Goal: Task Accomplishment & Management: Complete application form

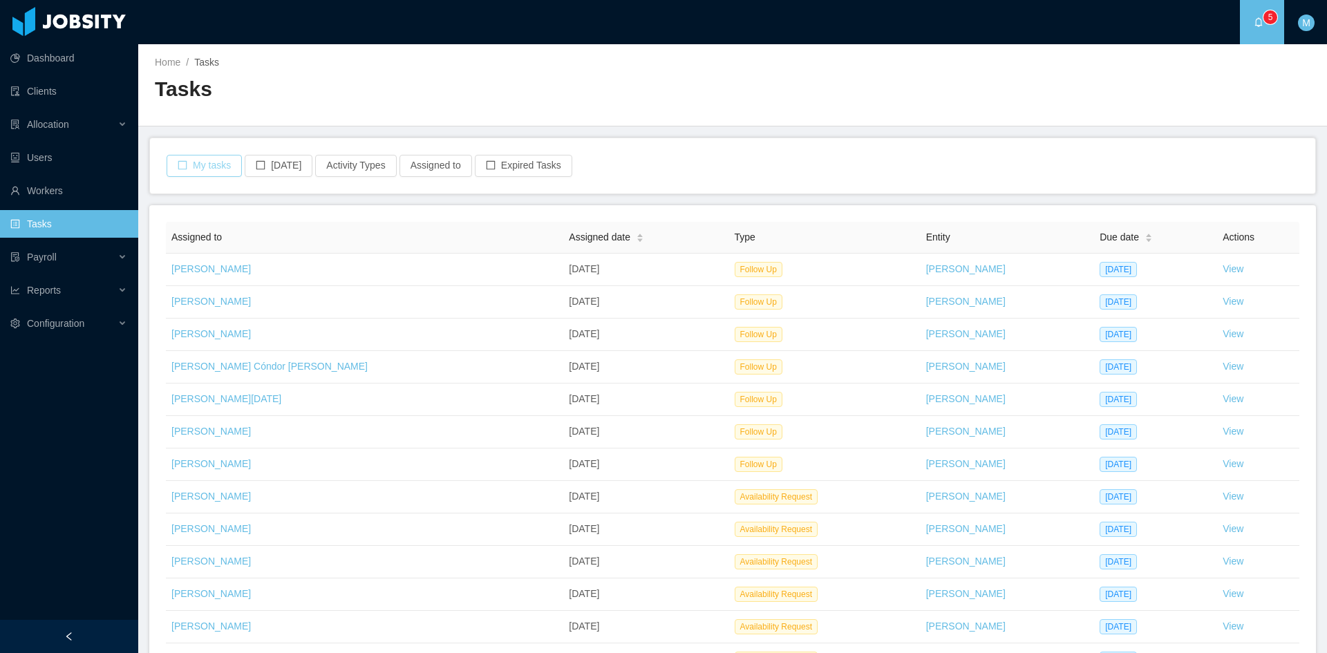
click at [214, 165] on button "My tasks" at bounding box center [204, 166] width 75 height 22
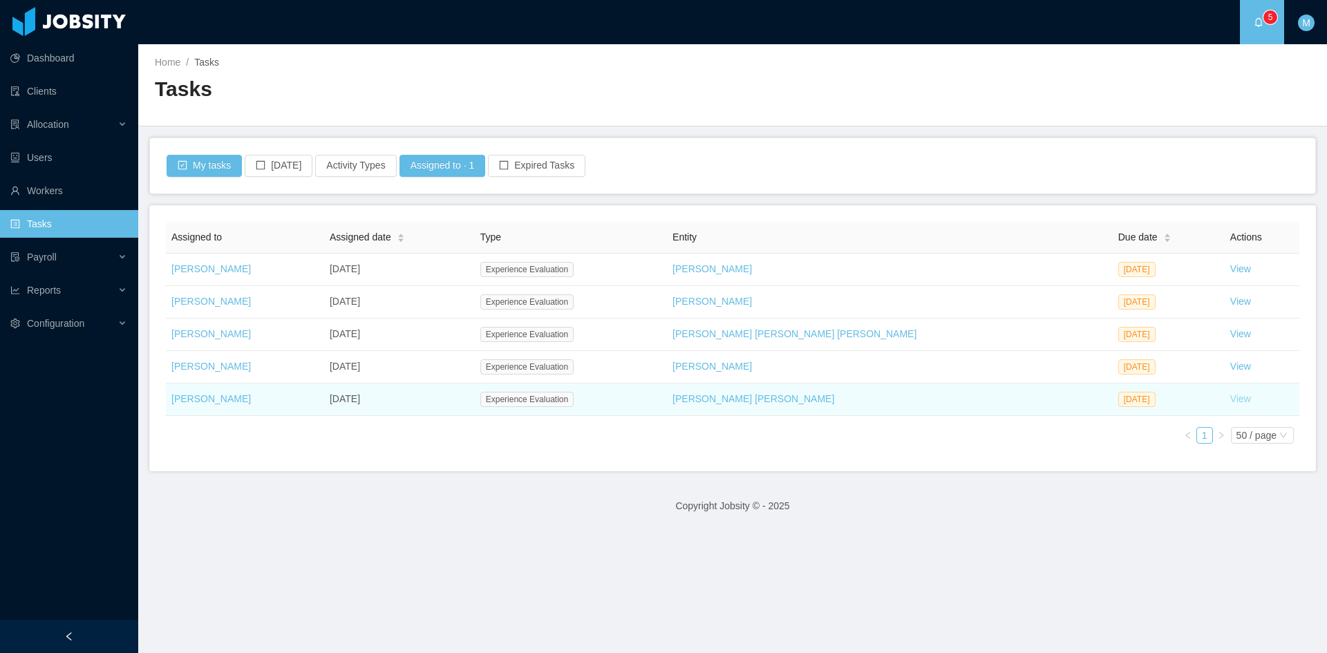
click at [1230, 400] on link "View" at bounding box center [1240, 398] width 21 height 11
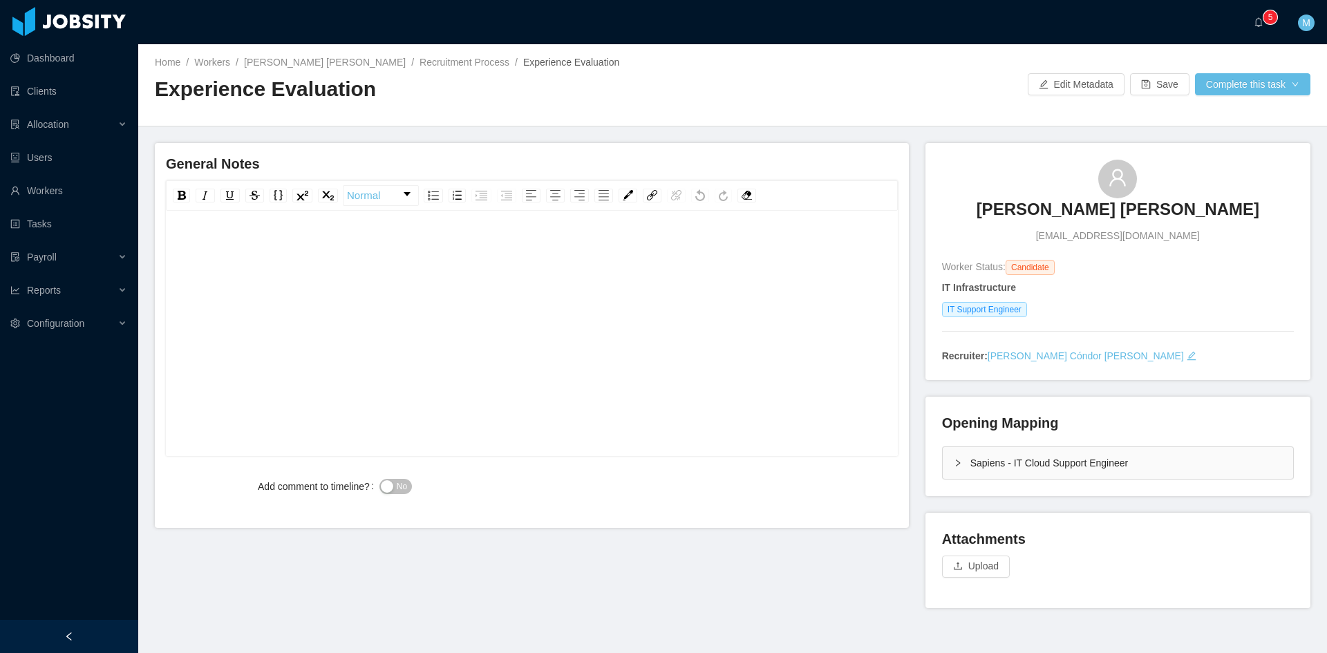
click at [954, 462] on icon "icon: right" at bounding box center [958, 463] width 8 height 8
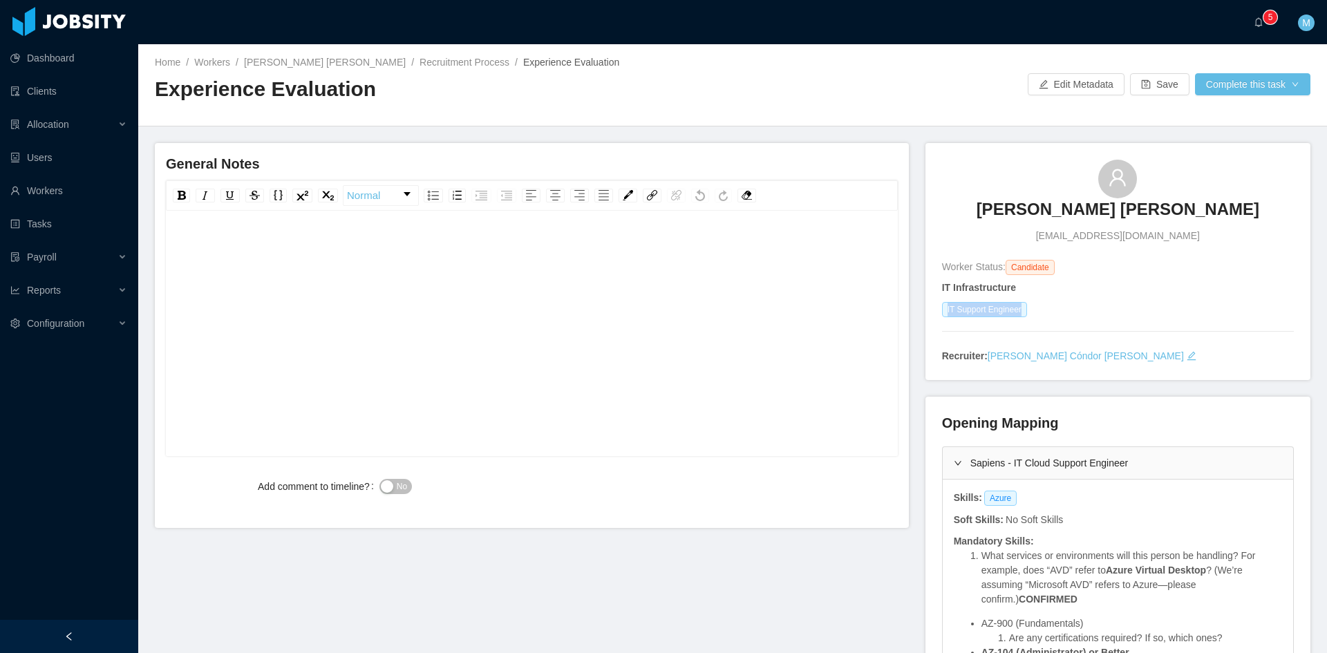
drag, startPoint x: 937, startPoint y: 310, endPoint x: 1023, endPoint y: 312, distance: 86.4
click at [1023, 312] on div "IT Support Engineer" at bounding box center [1118, 309] width 352 height 15
copy span "IT Support Engineer"
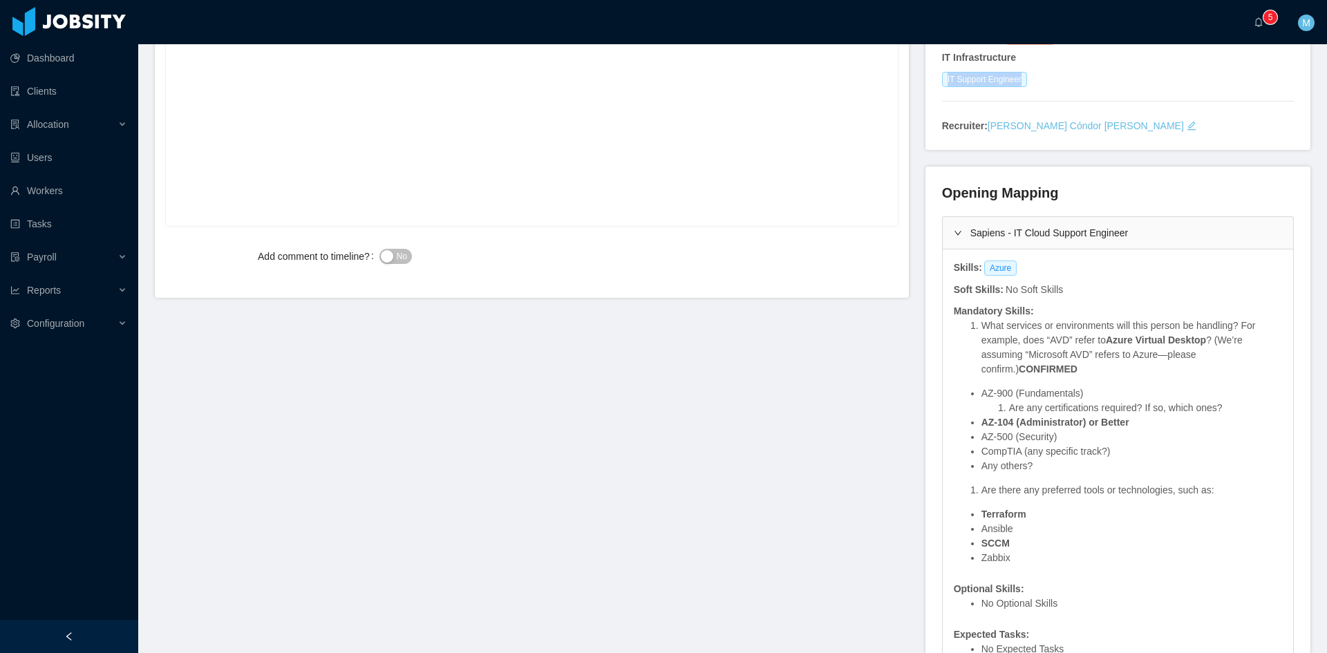
scroll to position [346, 0]
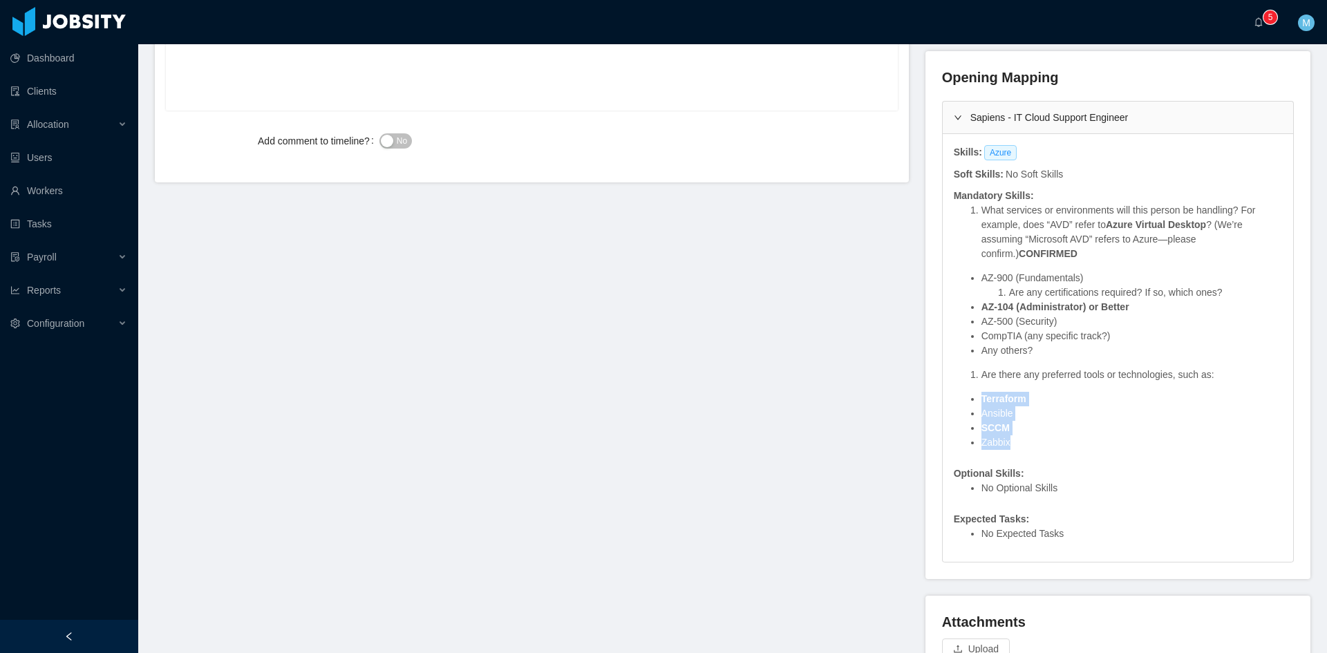
drag, startPoint x: 1011, startPoint y: 441, endPoint x: 975, endPoint y: 404, distance: 51.8
click at [975, 404] on ul "Terraform Ansible SCCM Zabbix" at bounding box center [1118, 421] width 328 height 58
copy ul "Terraform Ansible SCCM Zabbix"
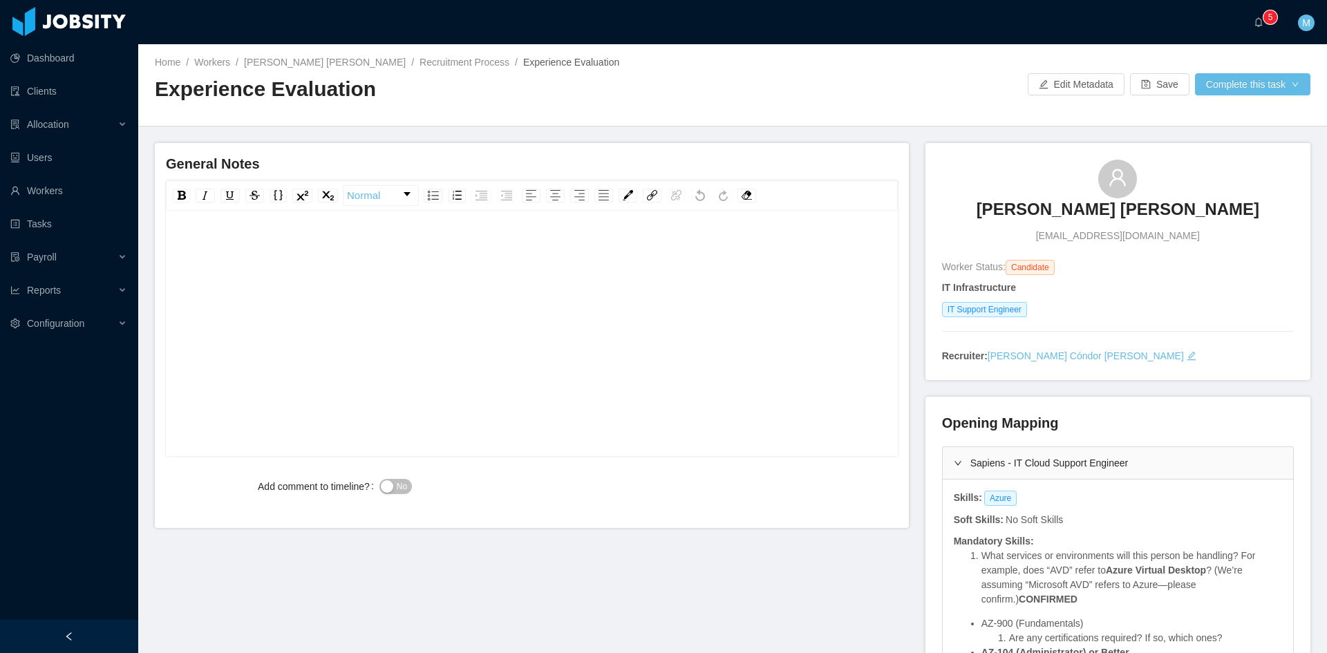
click at [645, 395] on div "rdw-editor" at bounding box center [532, 355] width 711 height 242
click at [508, 252] on div "rdw-editor" at bounding box center [532, 248] width 711 height 28
click at [530, 243] on div "**********" at bounding box center [532, 248] width 711 height 28
click at [635, 236] on div "**********" at bounding box center [532, 248] width 711 height 28
click at [178, 245] on span "**********" at bounding box center [378, 248] width 402 height 10
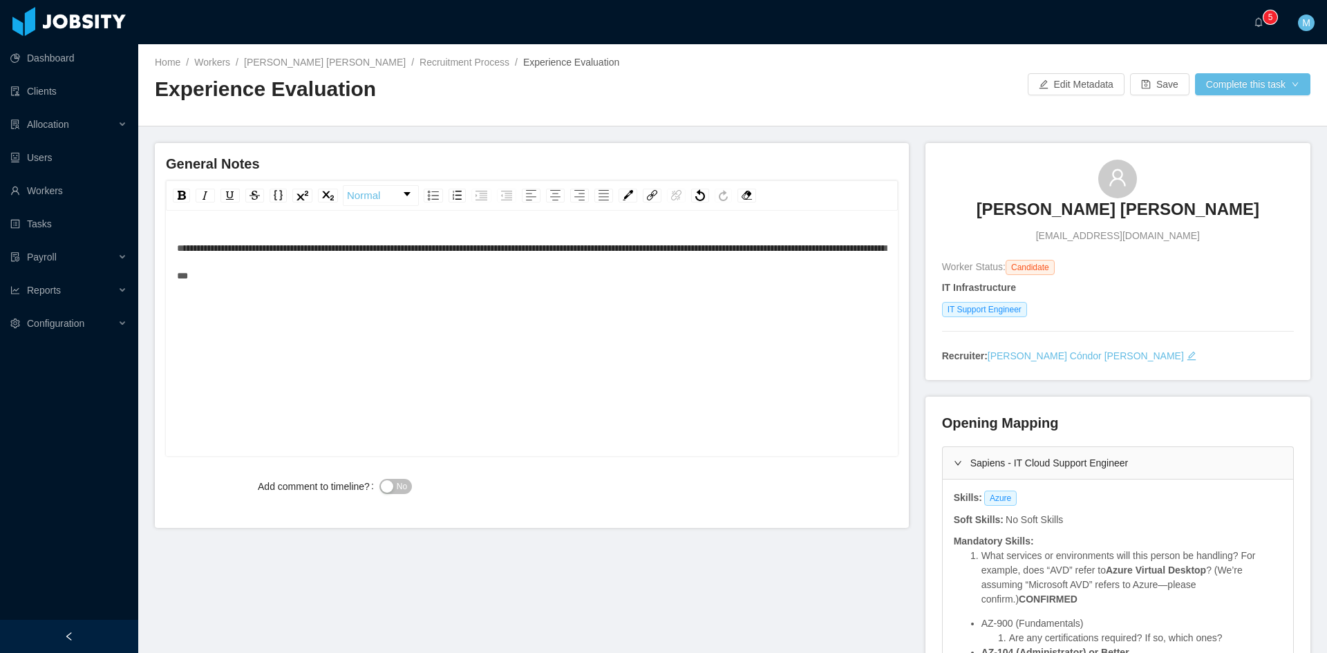
click at [406, 302] on div "**********" at bounding box center [532, 355] width 711 height 242
click at [427, 282] on div "**********" at bounding box center [532, 261] width 711 height 55
click at [518, 299] on div "rdw-editor" at bounding box center [532, 313] width 711 height 28
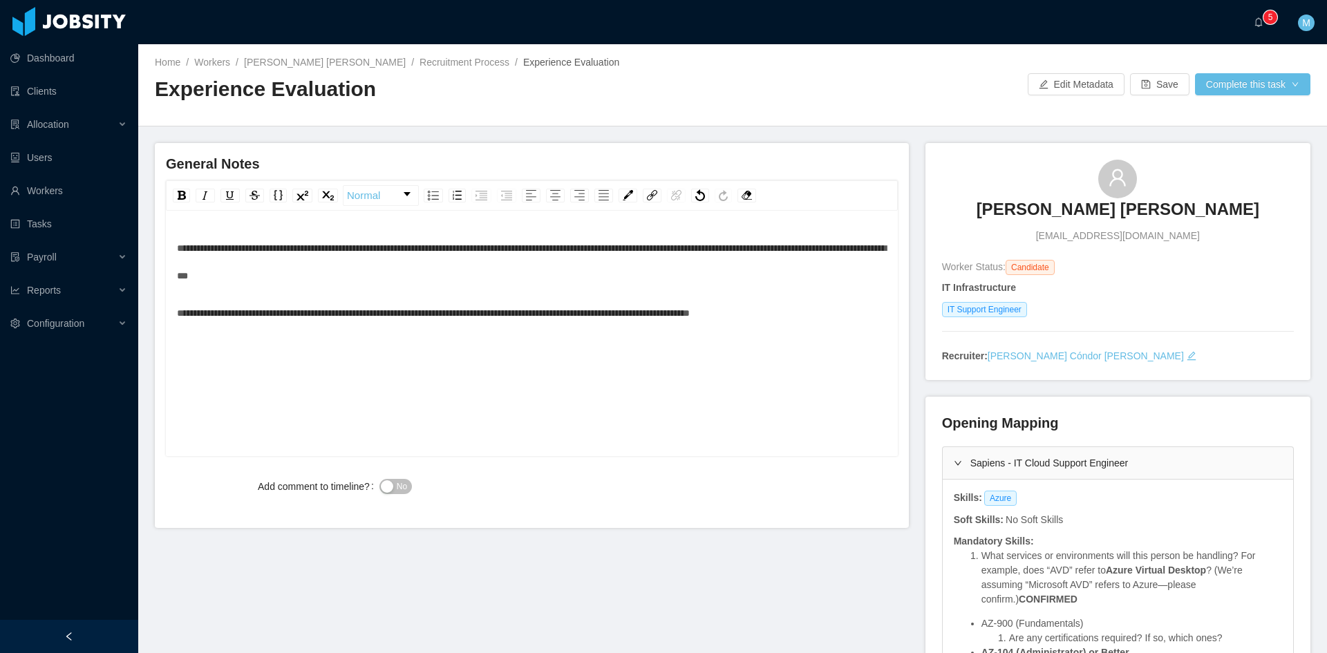
click at [404, 495] on div "No" at bounding box center [563, 487] width 366 height 28
click at [400, 487] on span "No" at bounding box center [402, 487] width 10 height 14
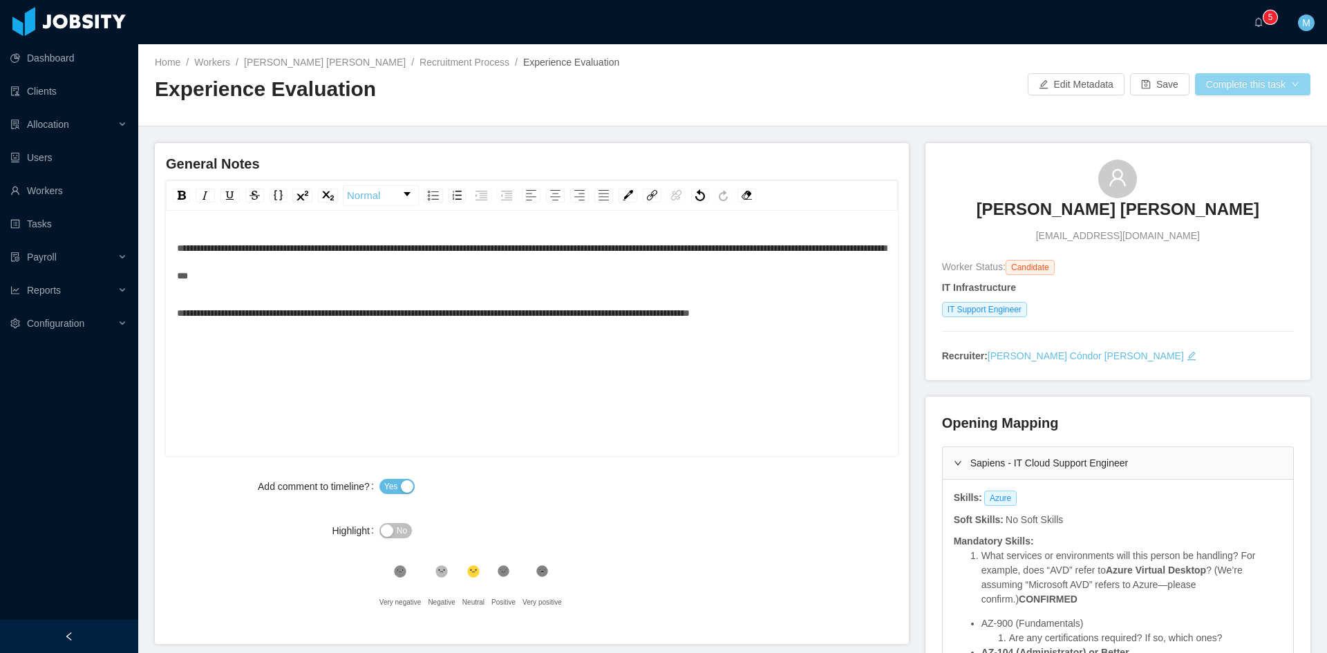
click at [1239, 82] on button "Complete this task" at bounding box center [1252, 84] width 115 height 22
click at [1242, 111] on button "Save Evaluation" at bounding box center [1243, 115] width 107 height 22
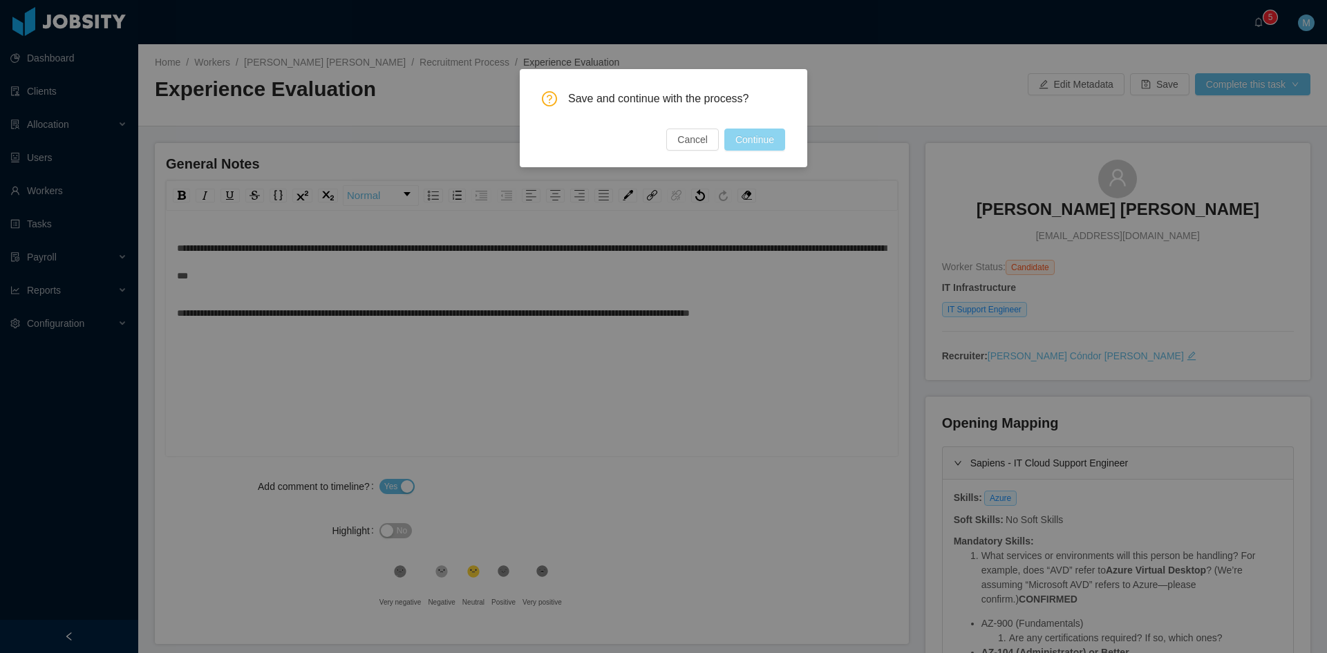
click at [771, 139] on button "Continue" at bounding box center [754, 140] width 61 height 22
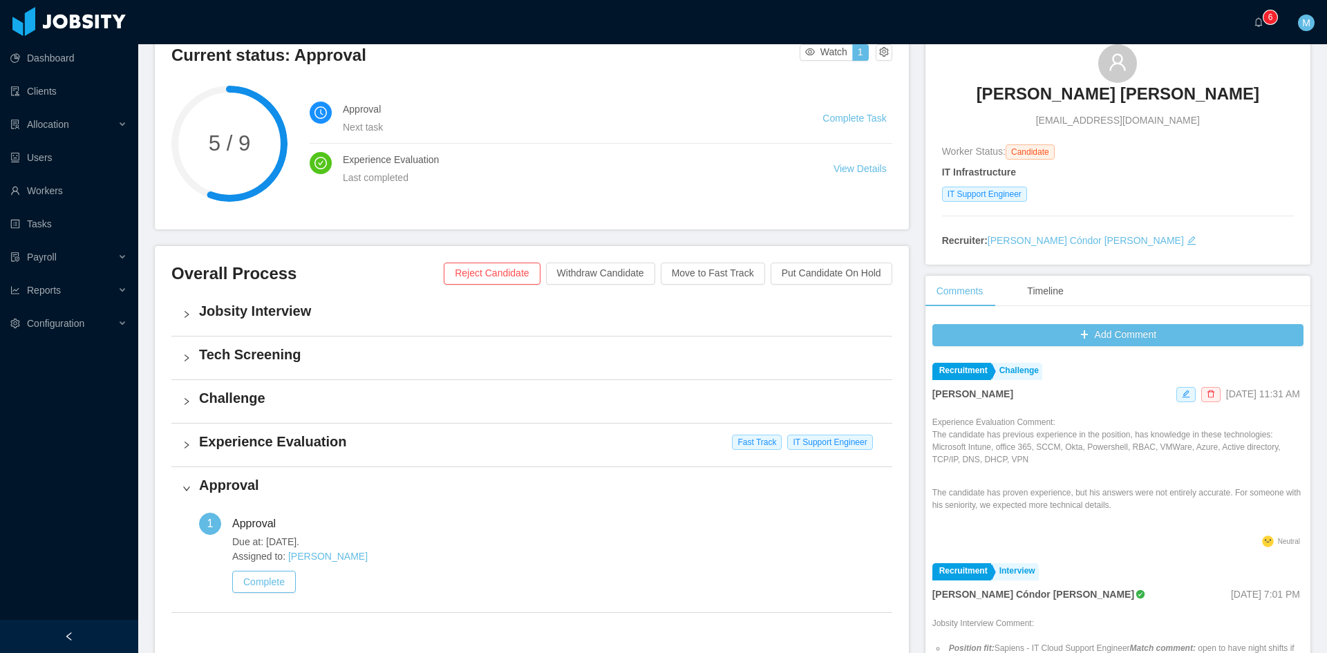
scroll to position [230, 0]
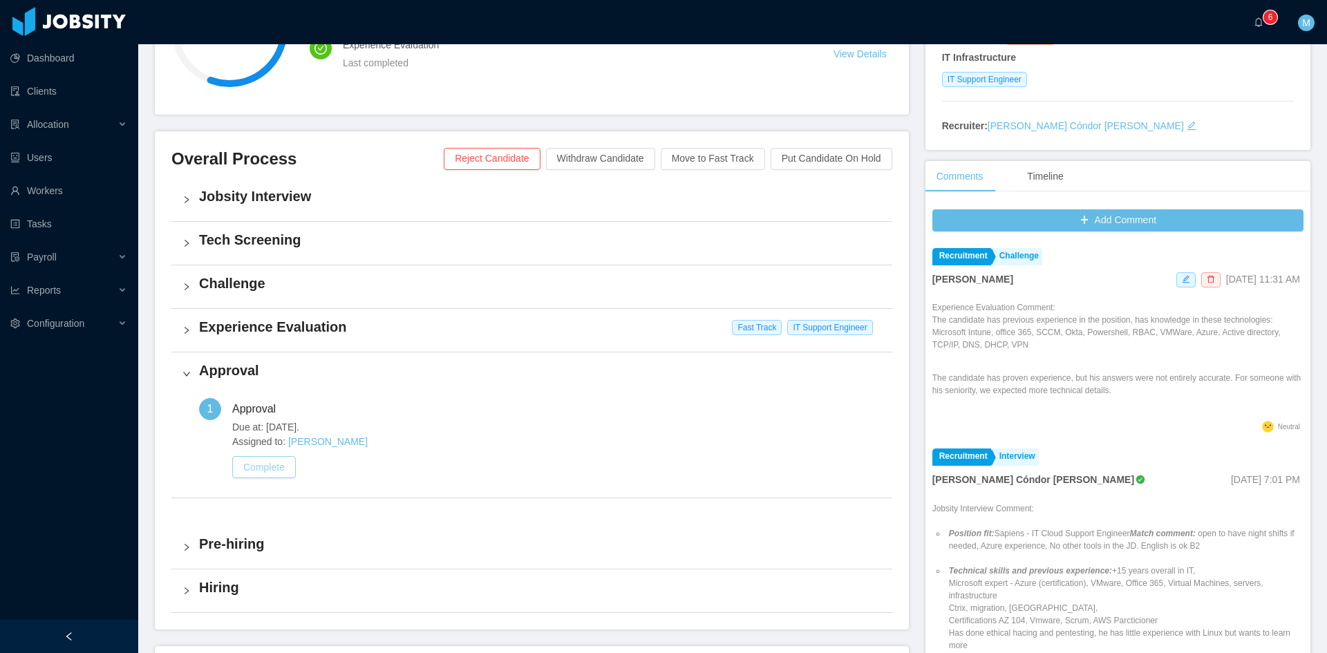
click at [260, 471] on button "Complete" at bounding box center [264, 467] width 64 height 22
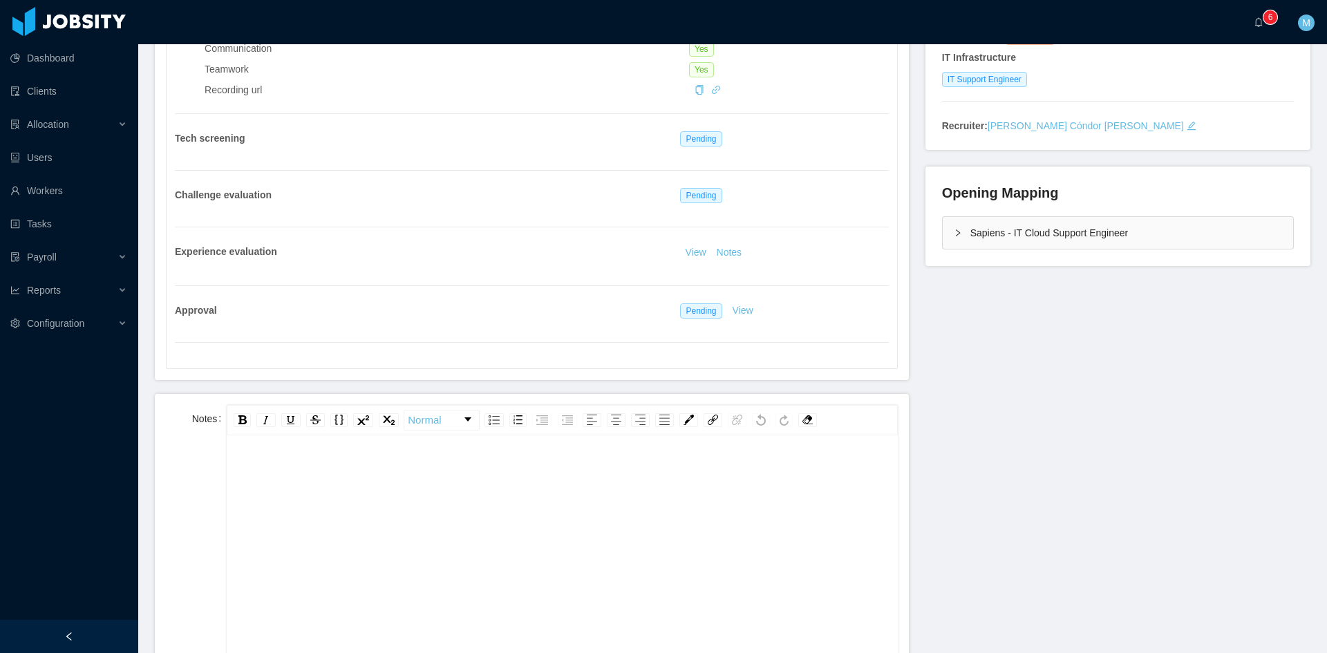
scroll to position [346, 0]
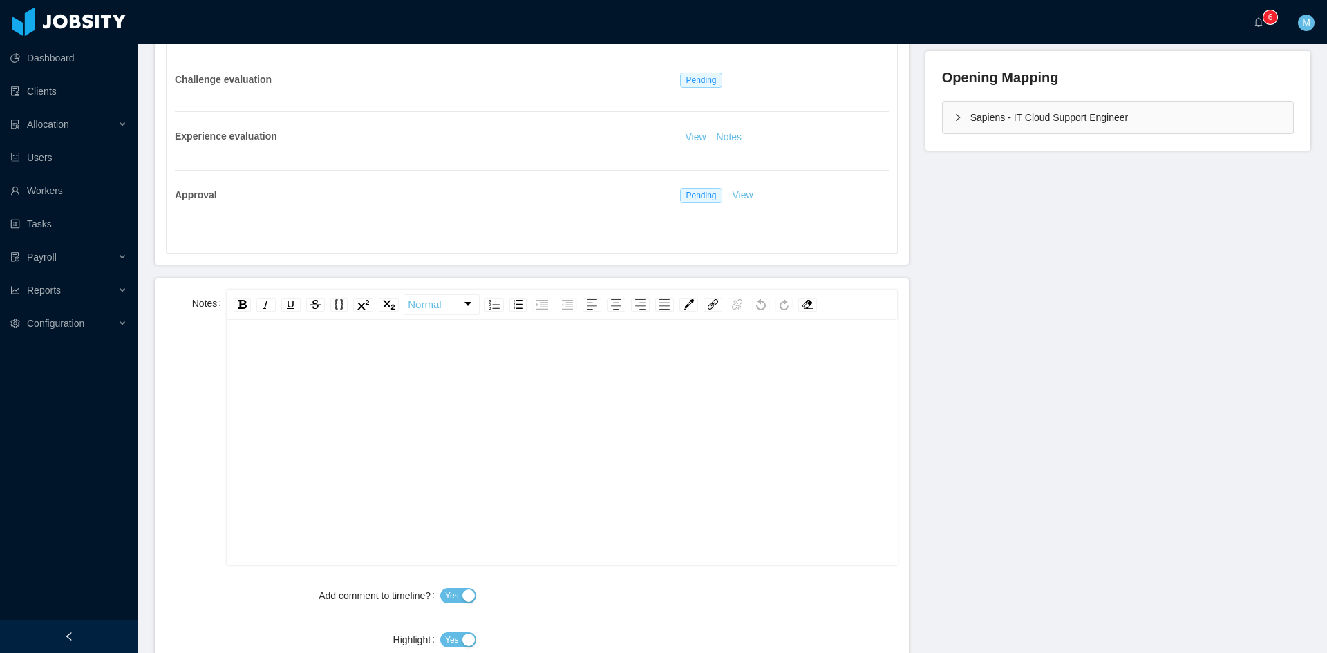
click at [445, 467] on div "rdw-editor" at bounding box center [562, 465] width 649 height 242
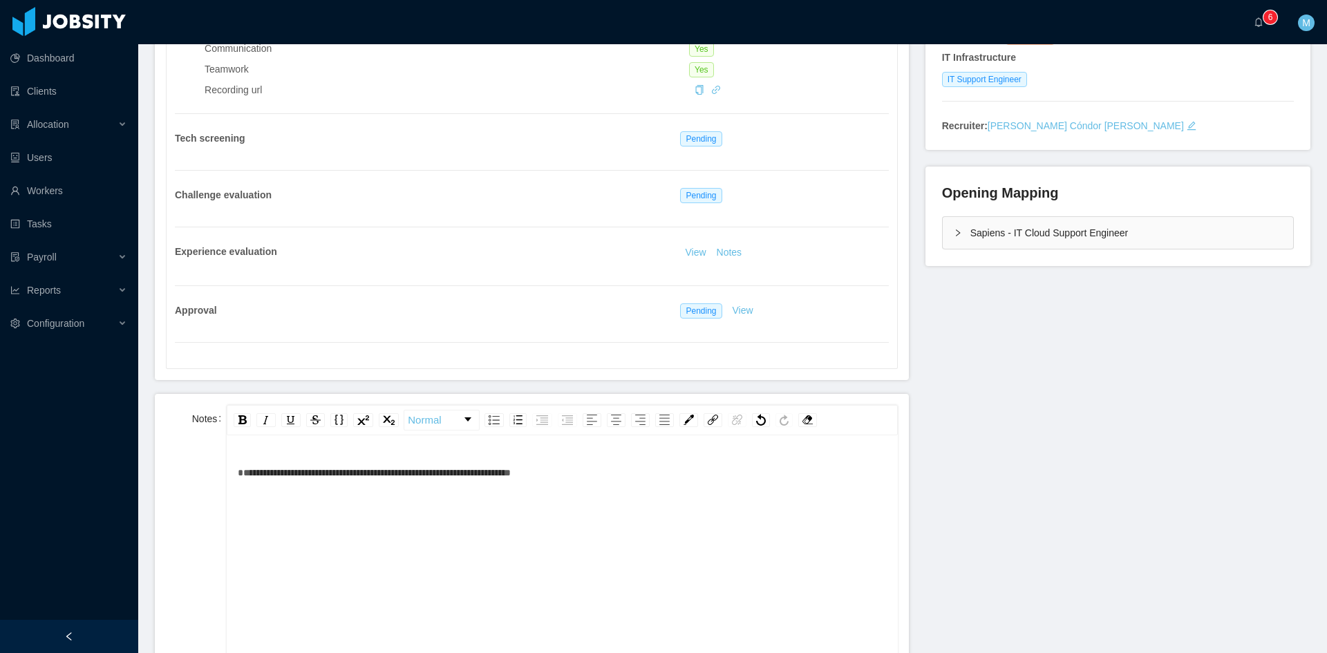
click at [944, 231] on div "Sapiens - IT Cloud Support Engineer" at bounding box center [1118, 233] width 350 height 32
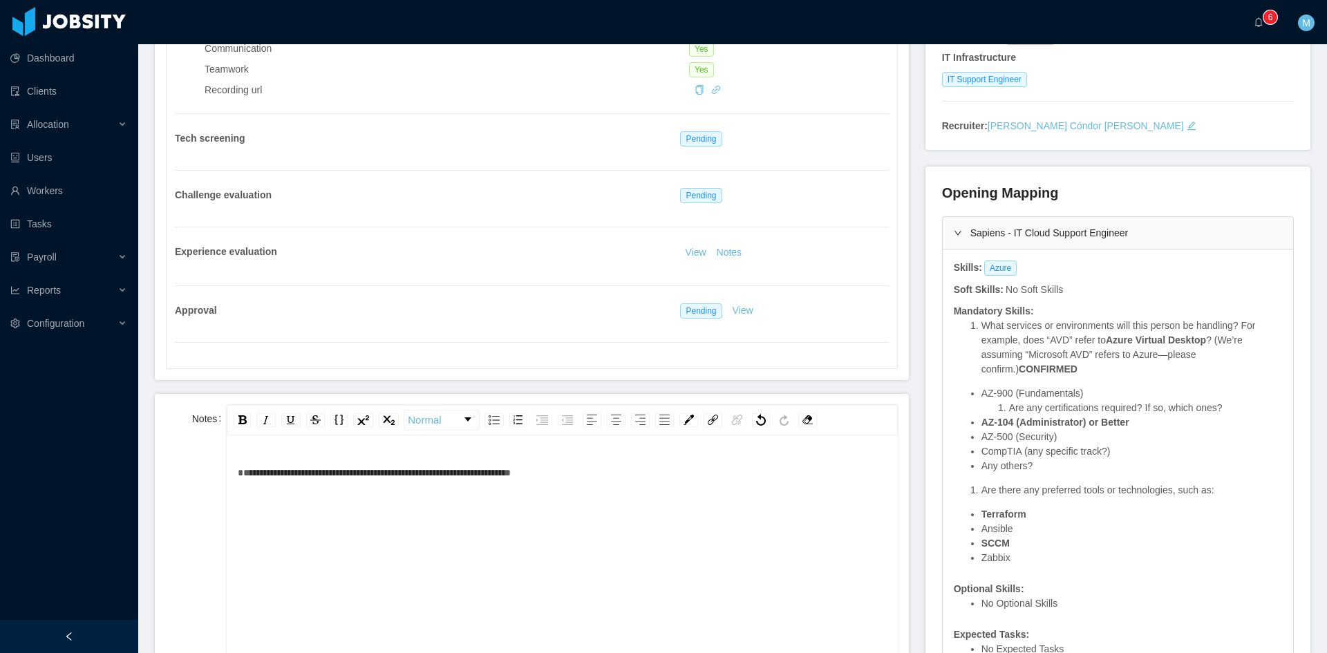
scroll to position [346, 0]
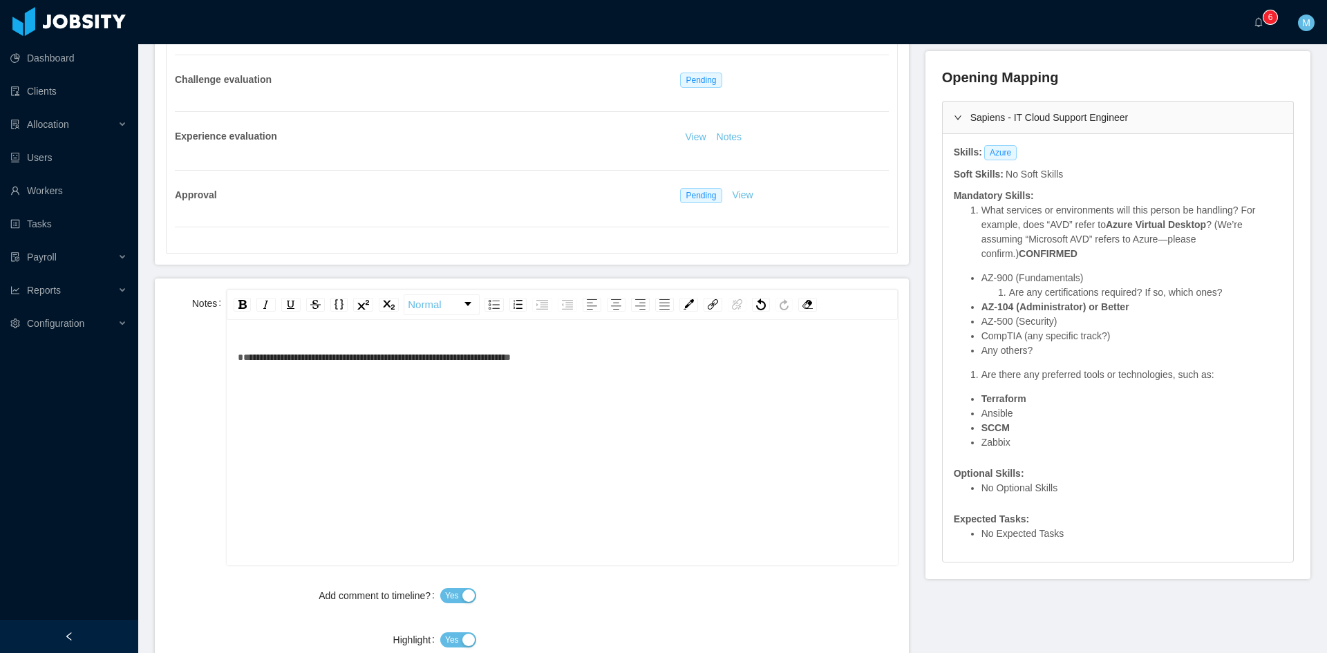
click at [736, 378] on div "**********" at bounding box center [562, 465] width 649 height 242
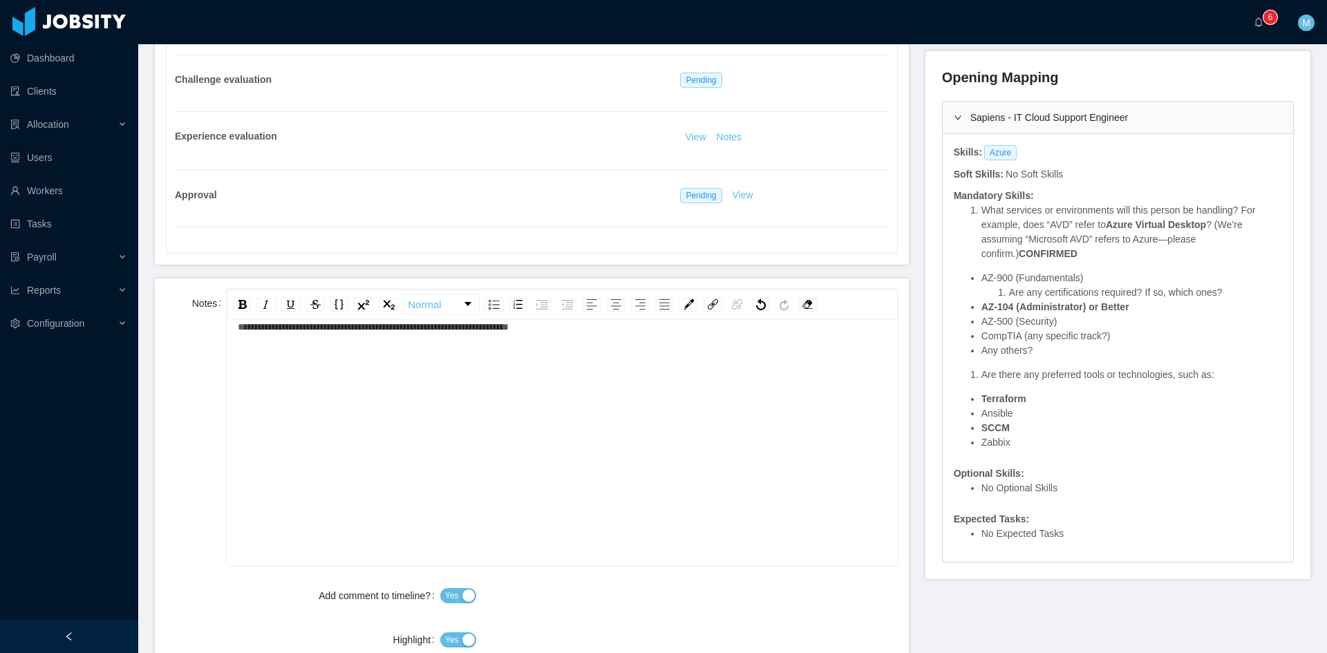
scroll to position [576, 0]
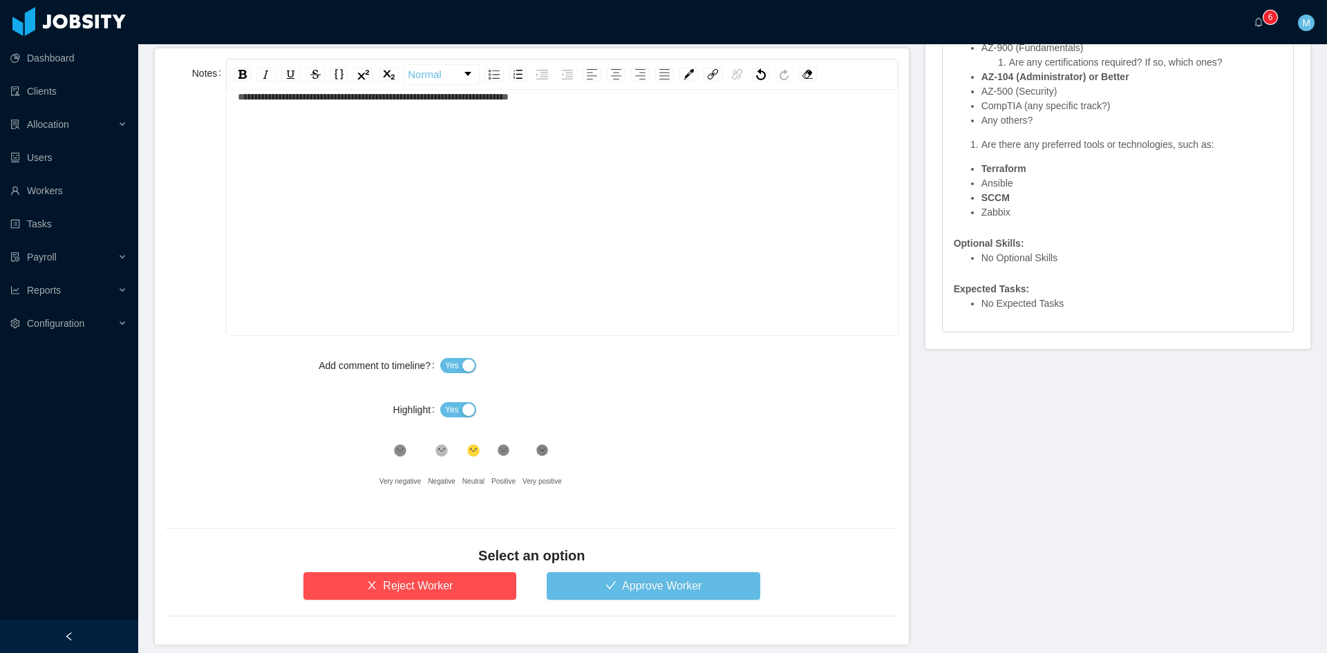
click at [442, 408] on button "Yes" at bounding box center [458, 409] width 36 height 15
click at [662, 578] on button "Approve Worker" at bounding box center [654, 586] width 214 height 28
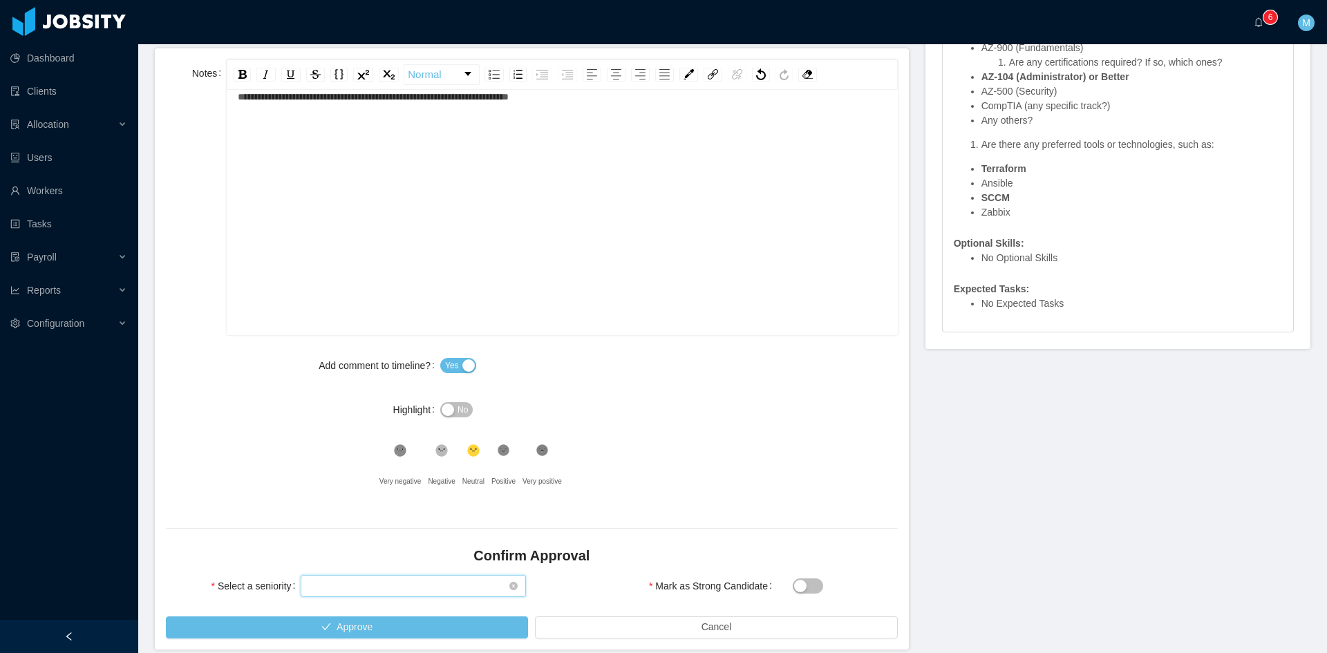
click at [385, 592] on div "Select seniority" at bounding box center [409, 586] width 200 height 21
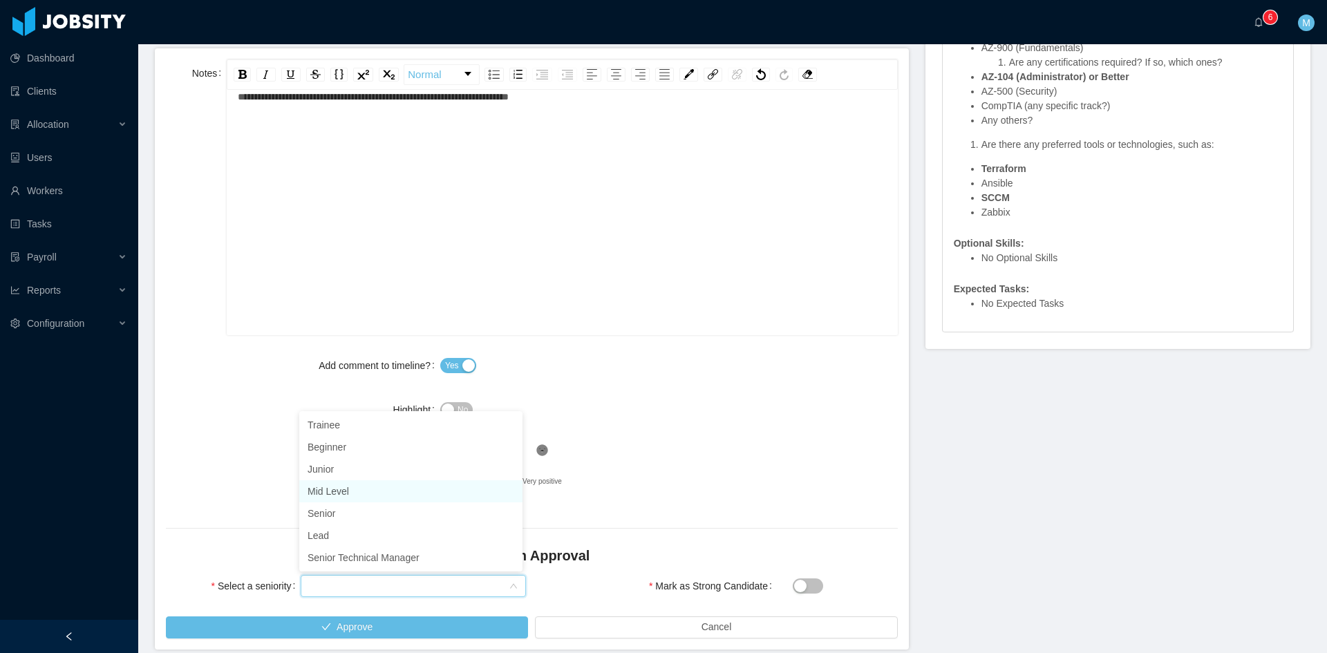
click at [348, 485] on li "Mid Level" at bounding box center [410, 491] width 223 height 22
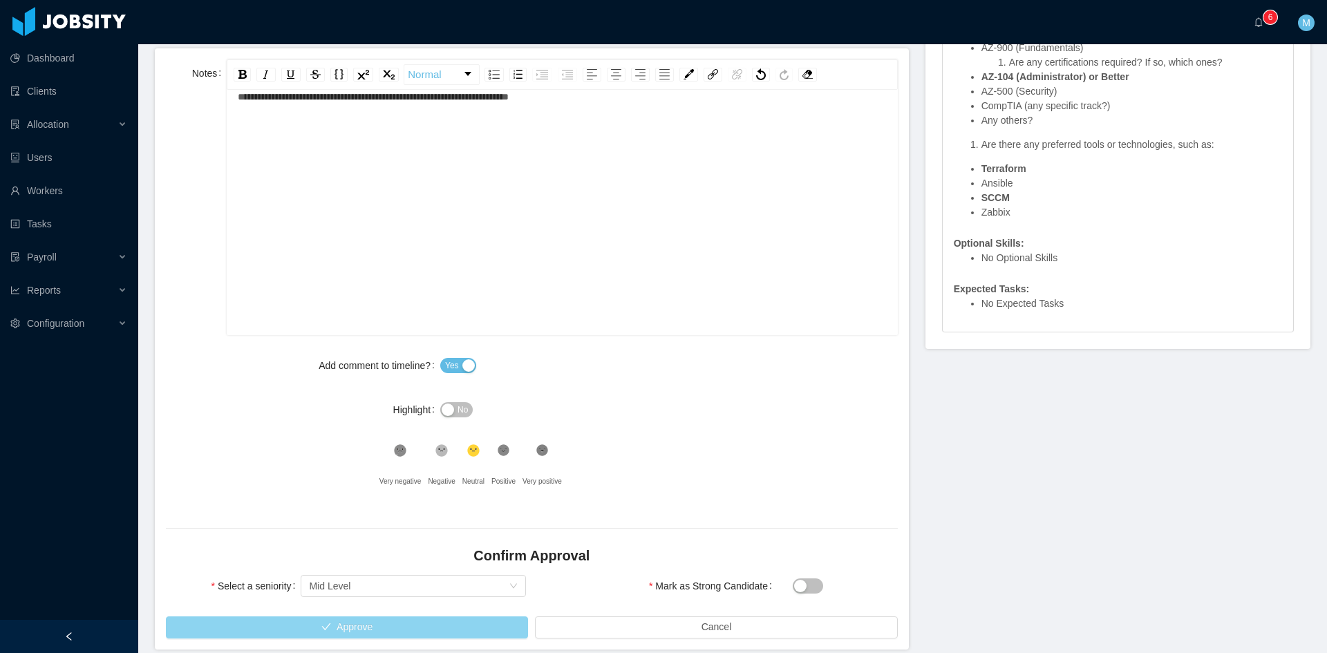
click at [380, 628] on button "Approve" at bounding box center [347, 628] width 362 height 22
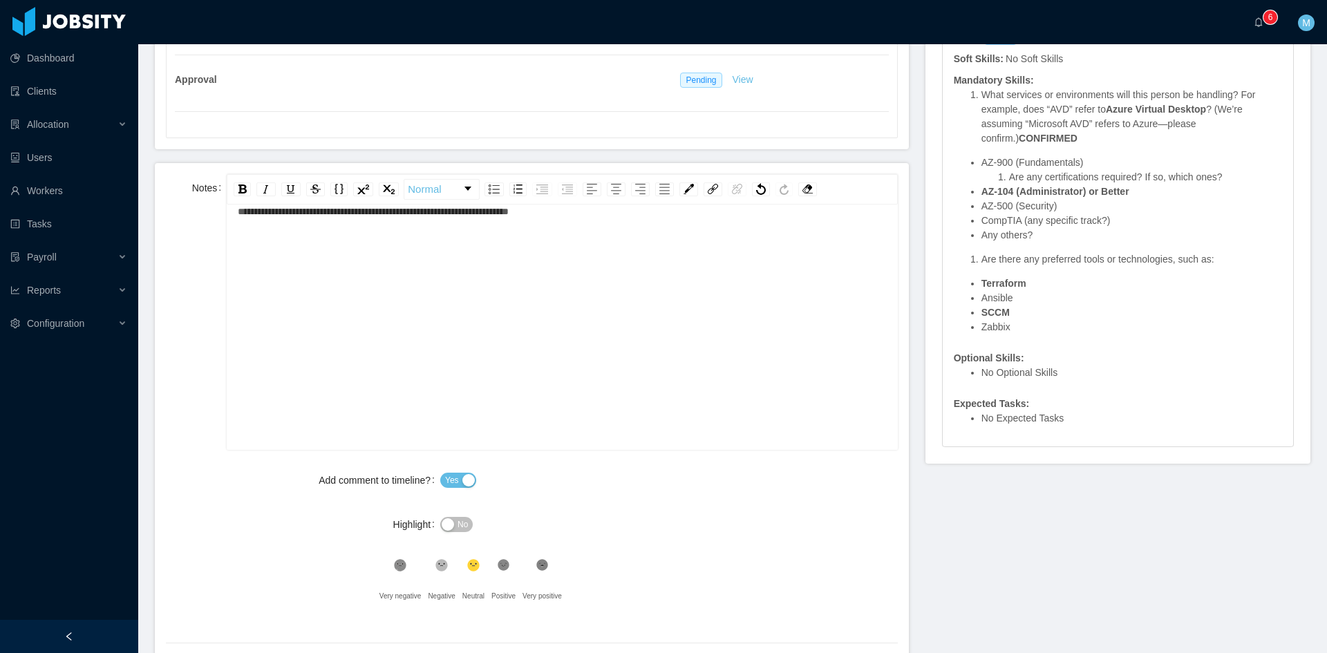
scroll to position [0, 0]
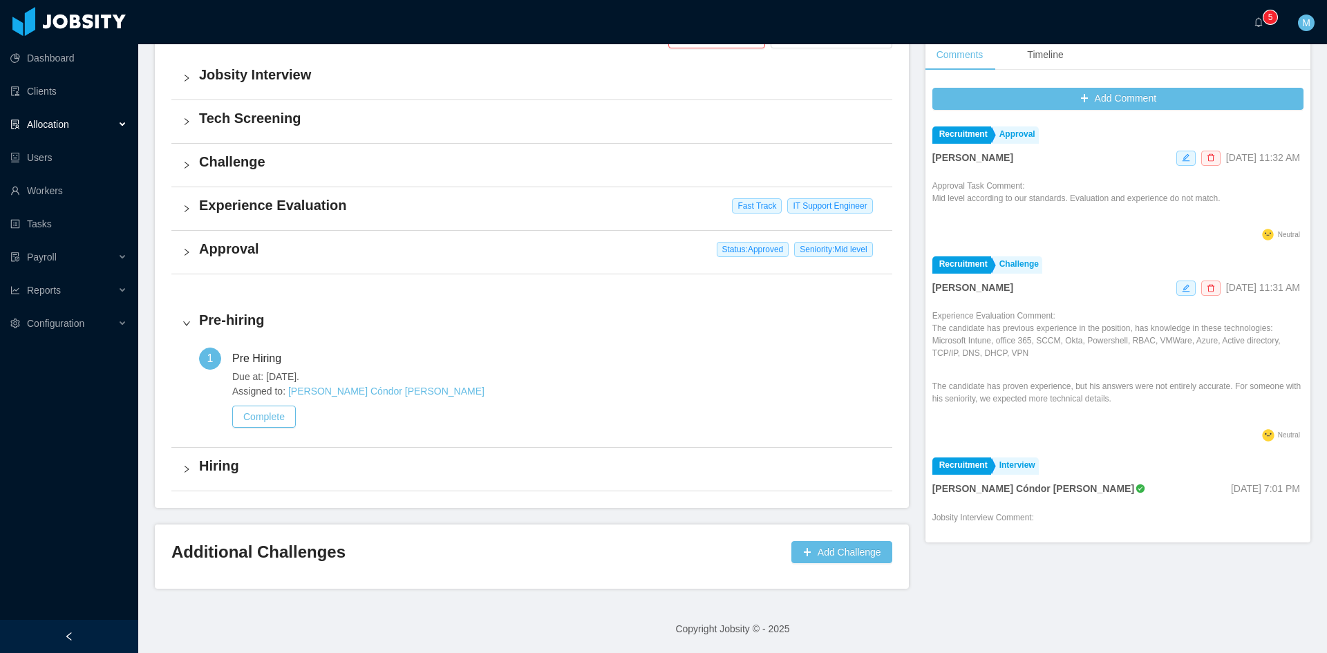
scroll to position [352, 0]
click at [1257, 21] on icon "icon: bell" at bounding box center [1259, 22] width 10 height 10
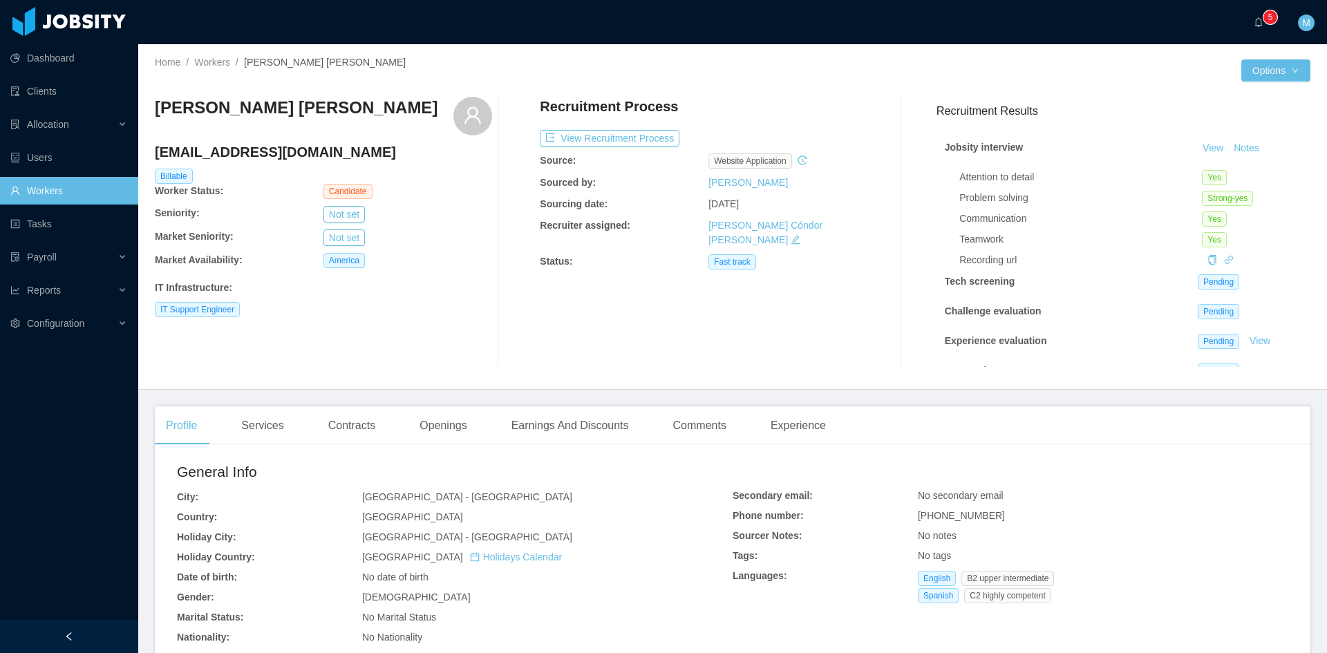
drag, startPoint x: 389, startPoint y: 58, endPoint x: 247, endPoint y: 66, distance: 142.0
click at [247, 66] on div "Home / Workers / Jose Angel Gutierrez Martinez /" at bounding box center [444, 62] width 578 height 15
copy span "[PERSON_NAME] [PERSON_NAME]"
drag, startPoint x: 347, startPoint y: 93, endPoint x: 336, endPoint y: 62, distance: 32.4
click at [346, 91] on div "Jose Angel Gutierrez Martinez joseangel459@hotmail.com Billable Worker Status: …" at bounding box center [733, 232] width 1156 height 292
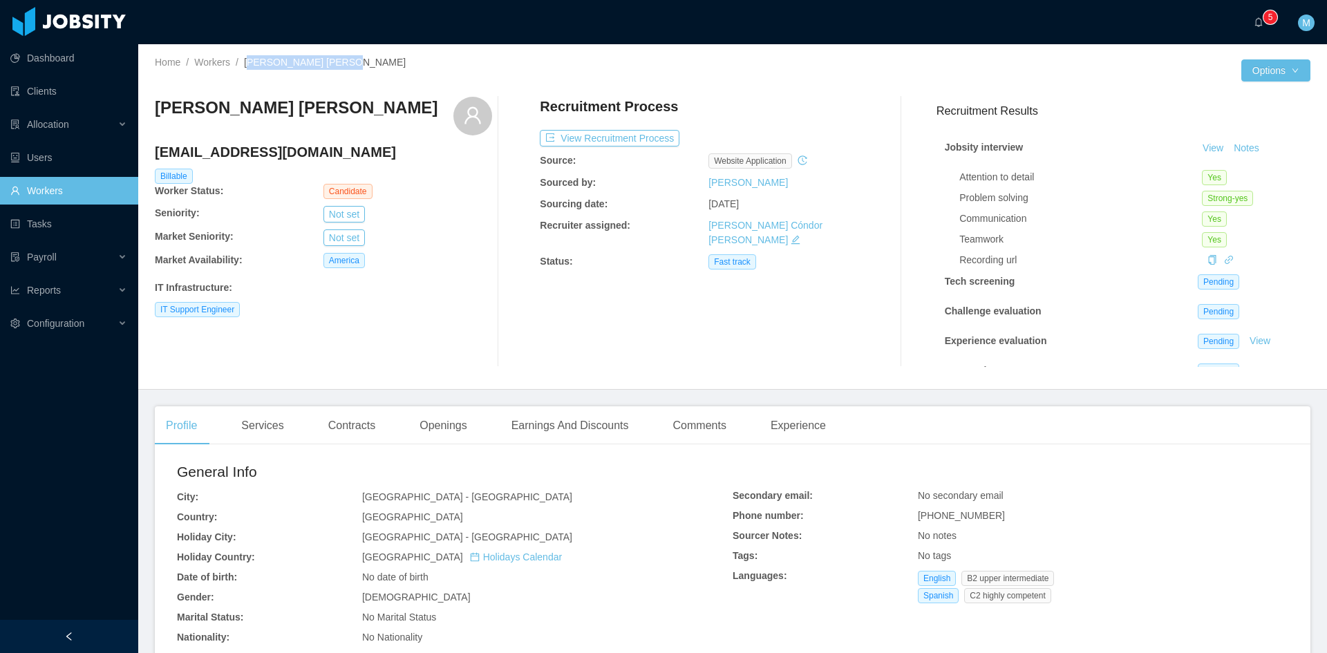
drag, startPoint x: 333, startPoint y: 65, endPoint x: 247, endPoint y: 65, distance: 85.0
click at [247, 65] on span "[PERSON_NAME] [PERSON_NAME]" at bounding box center [325, 62] width 162 height 11
copy span "Jose Angel Gutierrez"
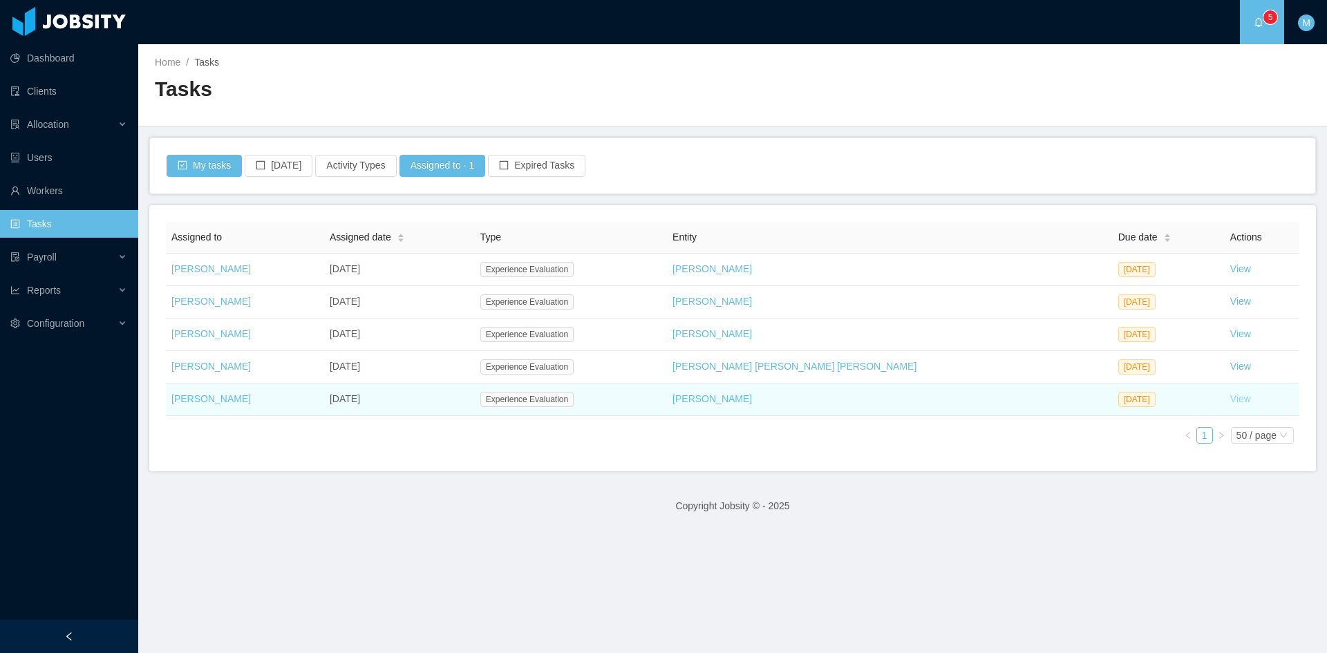
click at [1230, 401] on link "View" at bounding box center [1240, 398] width 21 height 11
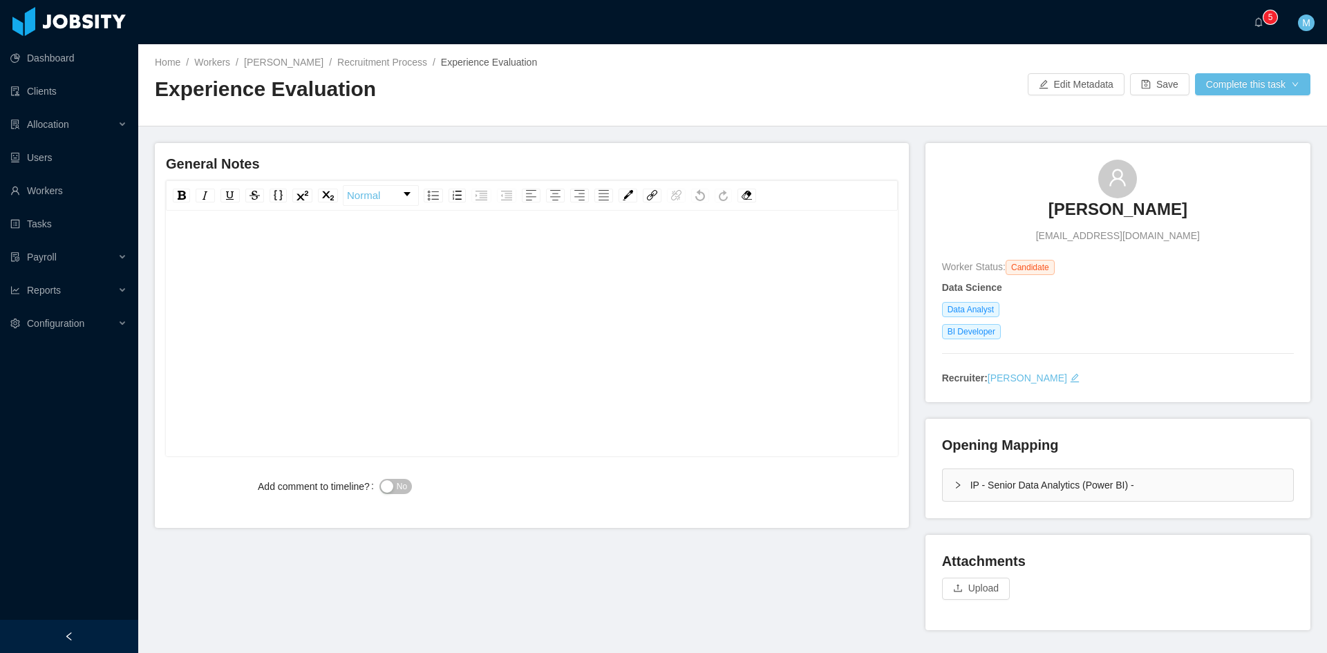
click at [946, 479] on div "IP - Senior Data Analytics (Power BI) -" at bounding box center [1118, 485] width 350 height 32
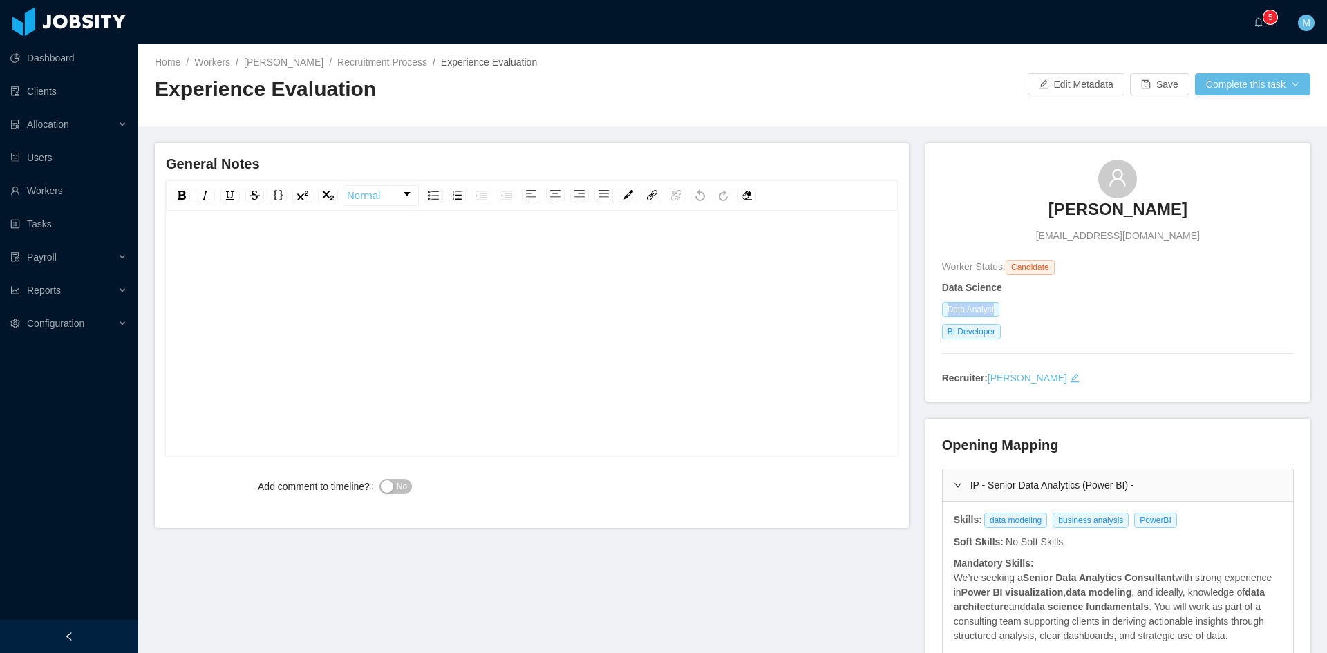
drag, startPoint x: 988, startPoint y: 309, endPoint x: 758, endPoint y: 240, distance: 239.7
click at [942, 313] on span "Data Analyst" at bounding box center [970, 309] width 57 height 15
copy span "Data Analyst"
drag, startPoint x: 979, startPoint y: 520, endPoint x: 1174, endPoint y: 516, distance: 195.0
click at [1174, 516] on div "Skills: data modeling business analysis PowerBI" at bounding box center [1118, 520] width 330 height 15
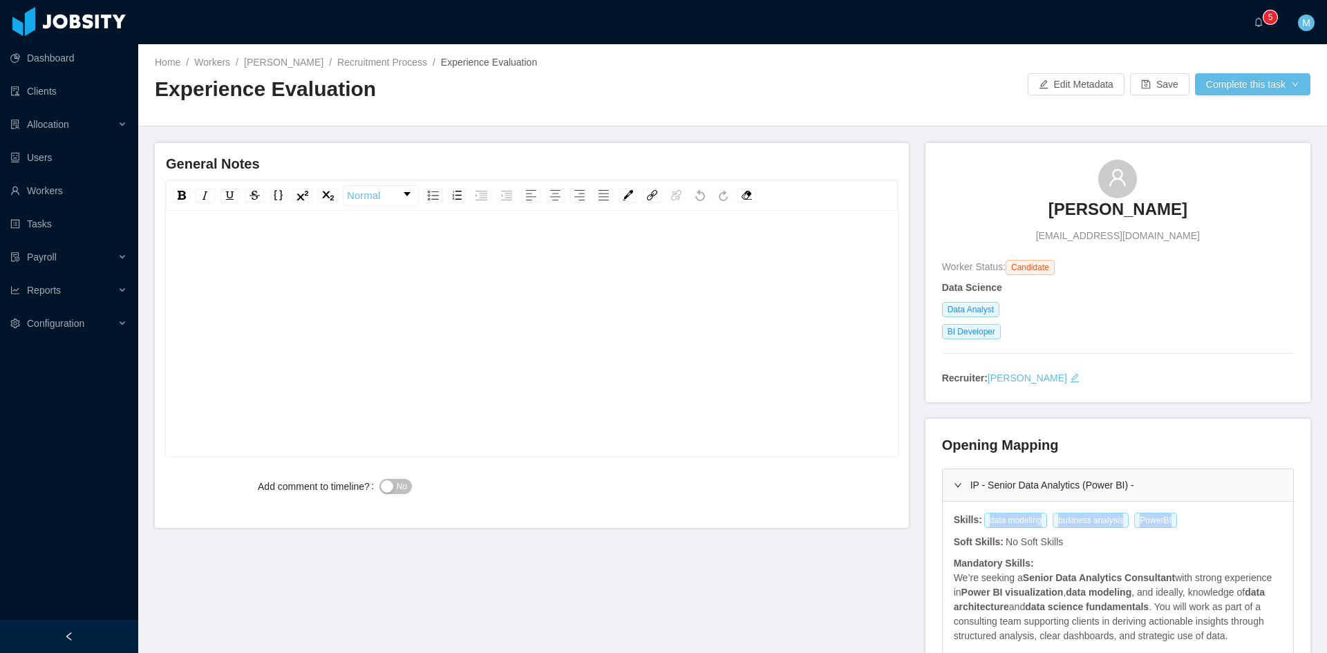
copy div "data modeling business analysis PowerBI"
click at [599, 338] on div "rdw-editor" at bounding box center [532, 355] width 711 height 242
click at [532, 333] on div "rdw-editor" at bounding box center [532, 355] width 711 height 242
click at [178, 248] on span "**********" at bounding box center [400, 248] width 447 height 10
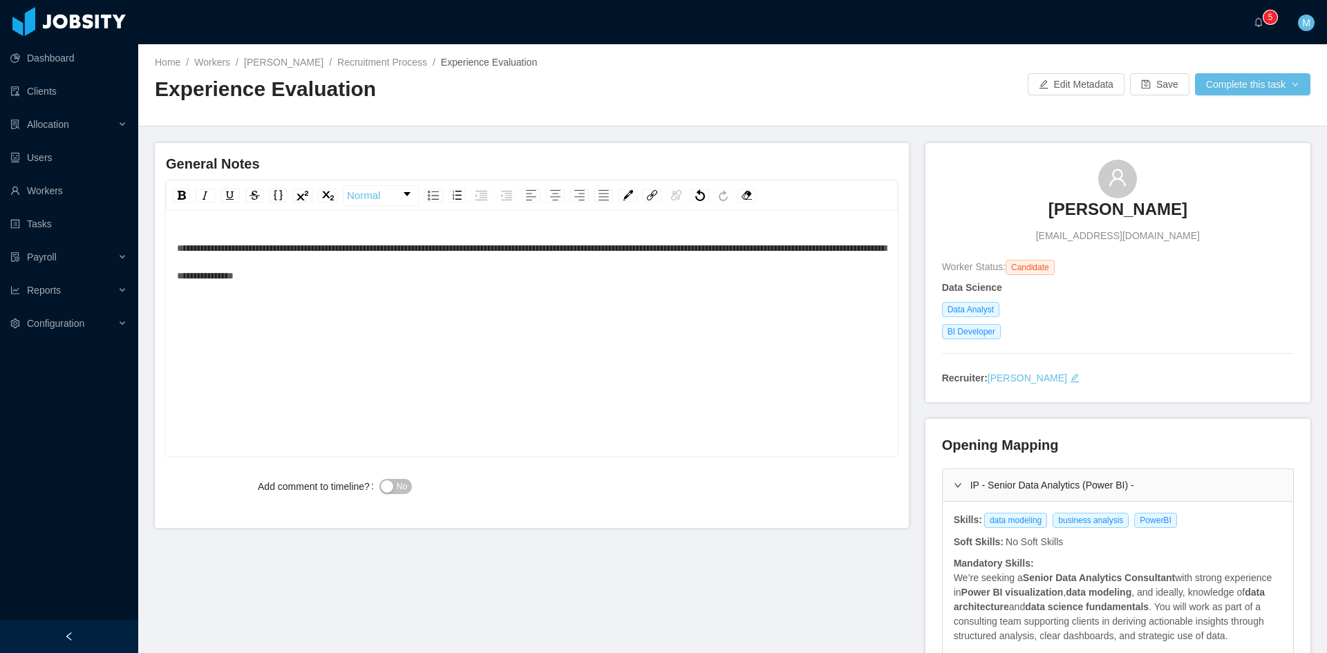
click at [397, 484] on span "No" at bounding box center [402, 487] width 10 height 14
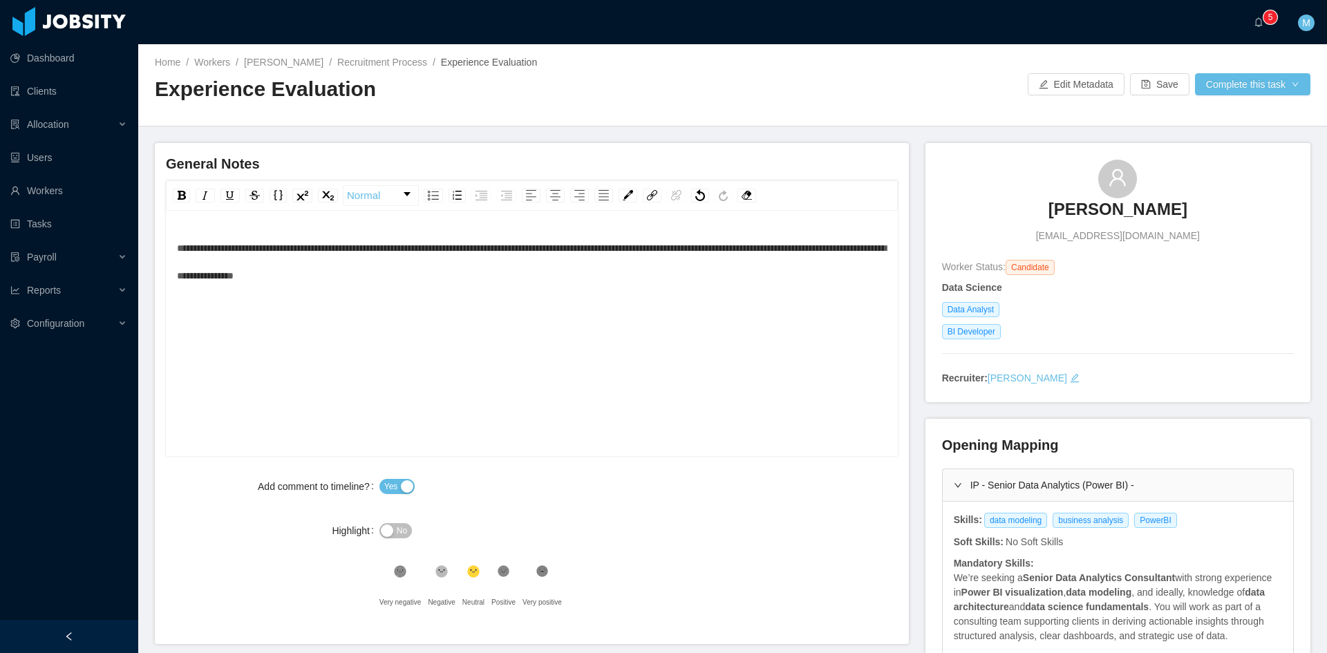
click at [462, 321] on div "**********" at bounding box center [532, 355] width 711 height 242
click at [1268, 75] on button "Complete this task" at bounding box center [1252, 84] width 115 height 22
click at [1252, 119] on button "Save Evaluation" at bounding box center [1243, 115] width 107 height 22
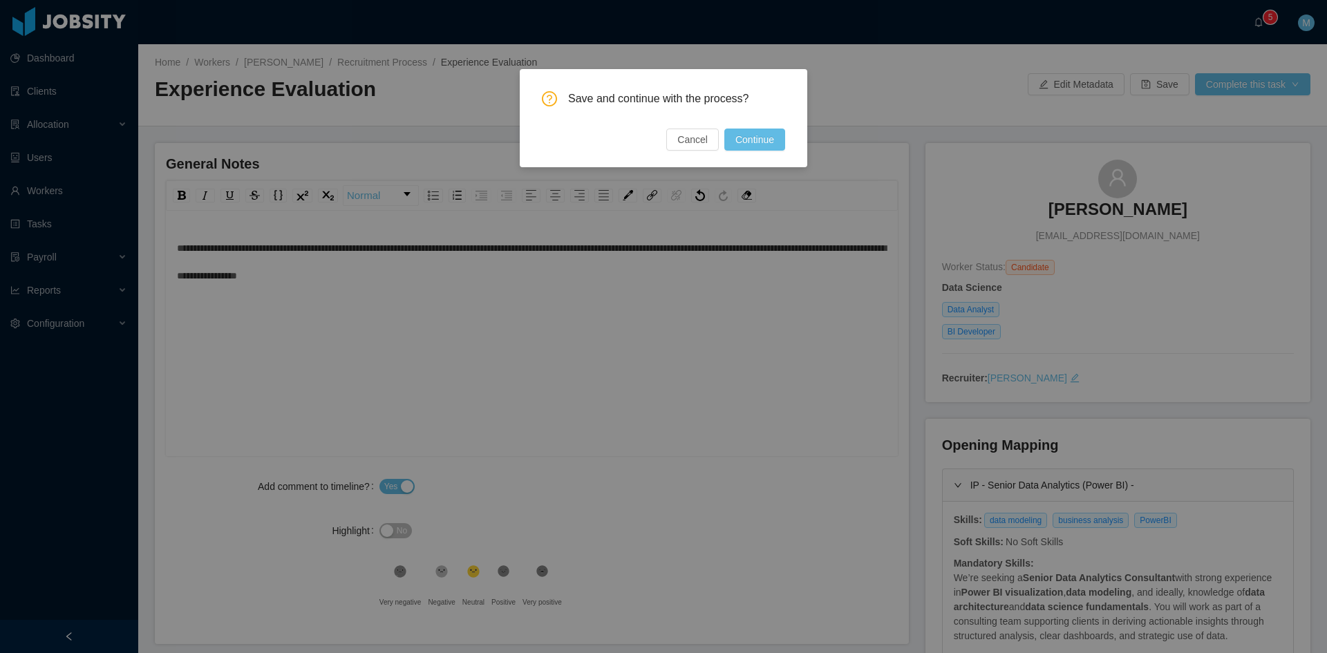
click at [766, 138] on button "Continue" at bounding box center [754, 140] width 61 height 22
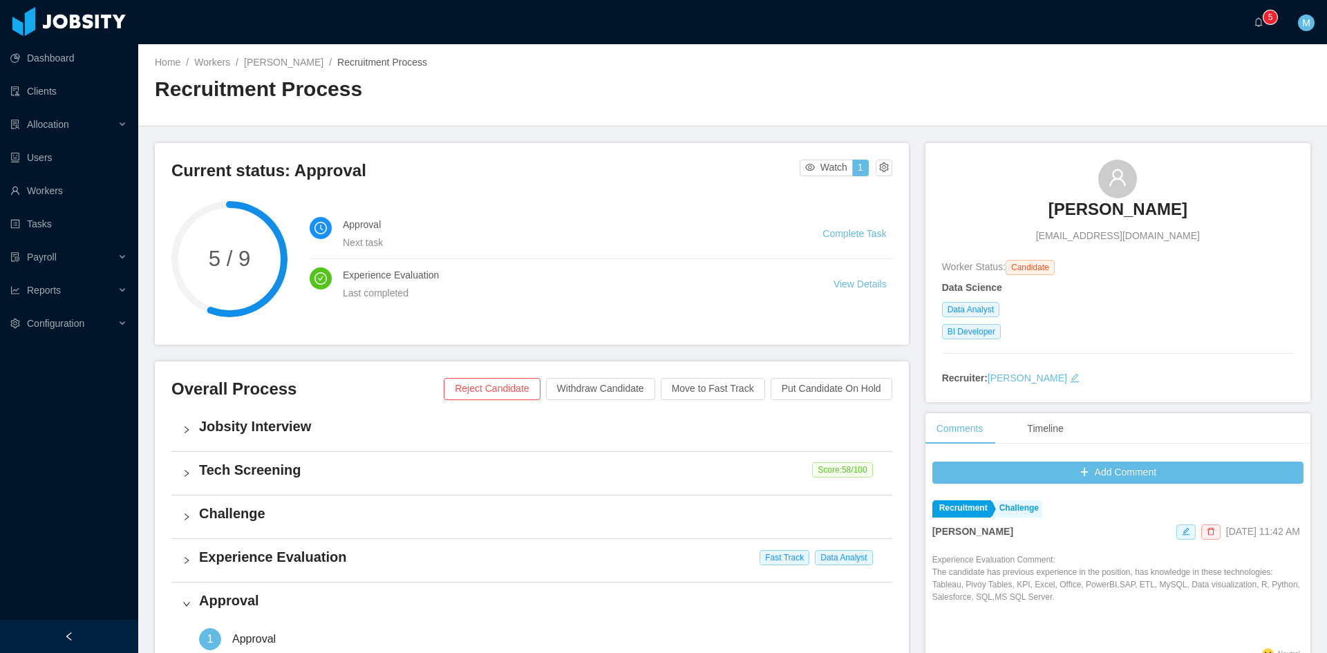
scroll to position [346, 0]
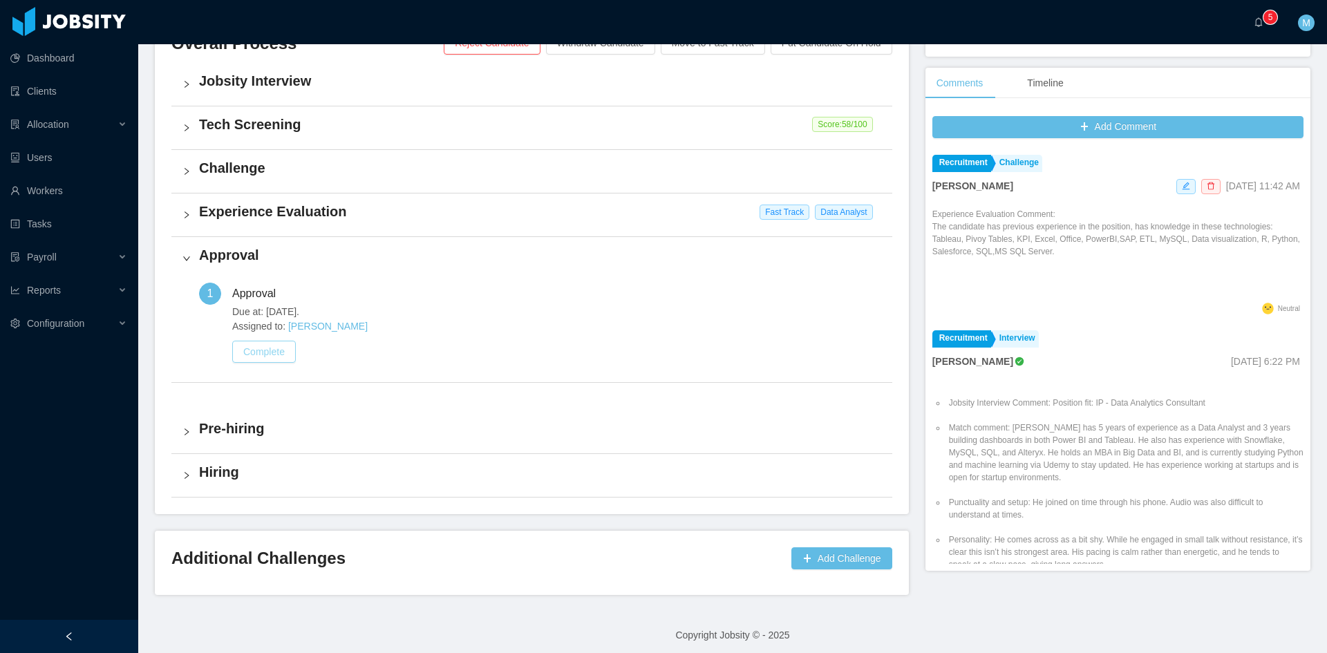
click at [252, 360] on button "Complete" at bounding box center [264, 352] width 64 height 22
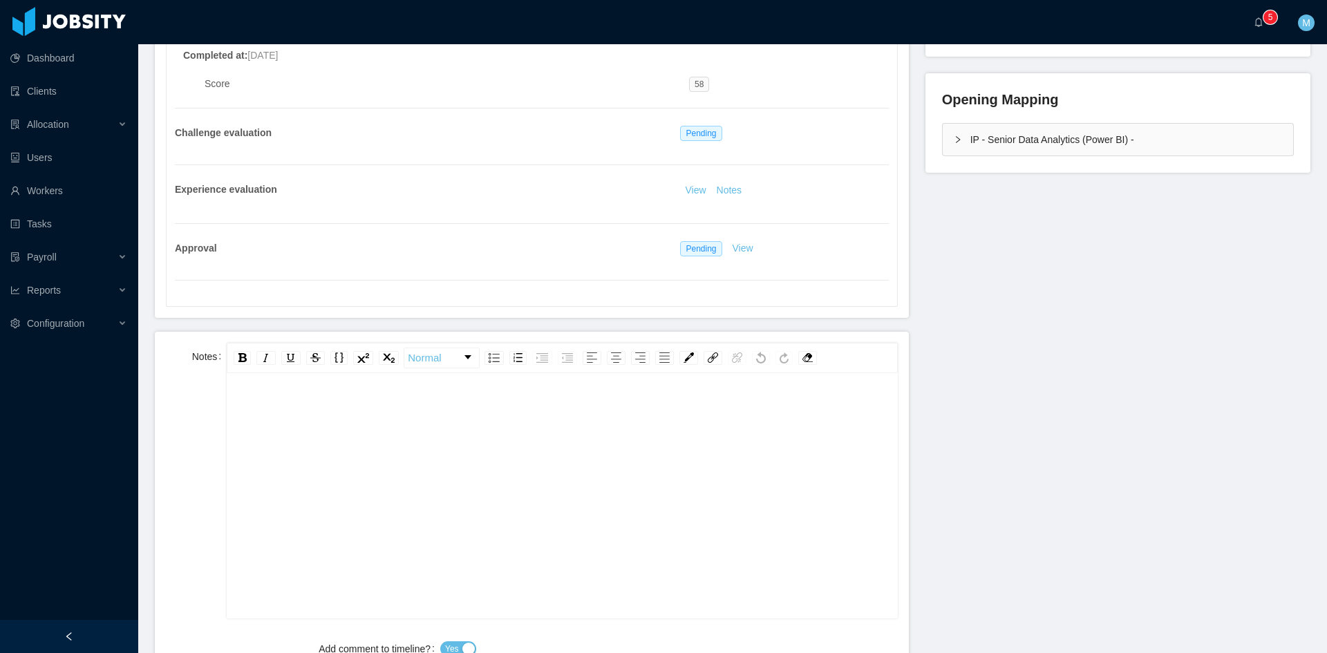
scroll to position [30, 0]
click at [441, 440] on div "rdw-editor" at bounding box center [562, 487] width 649 height 242
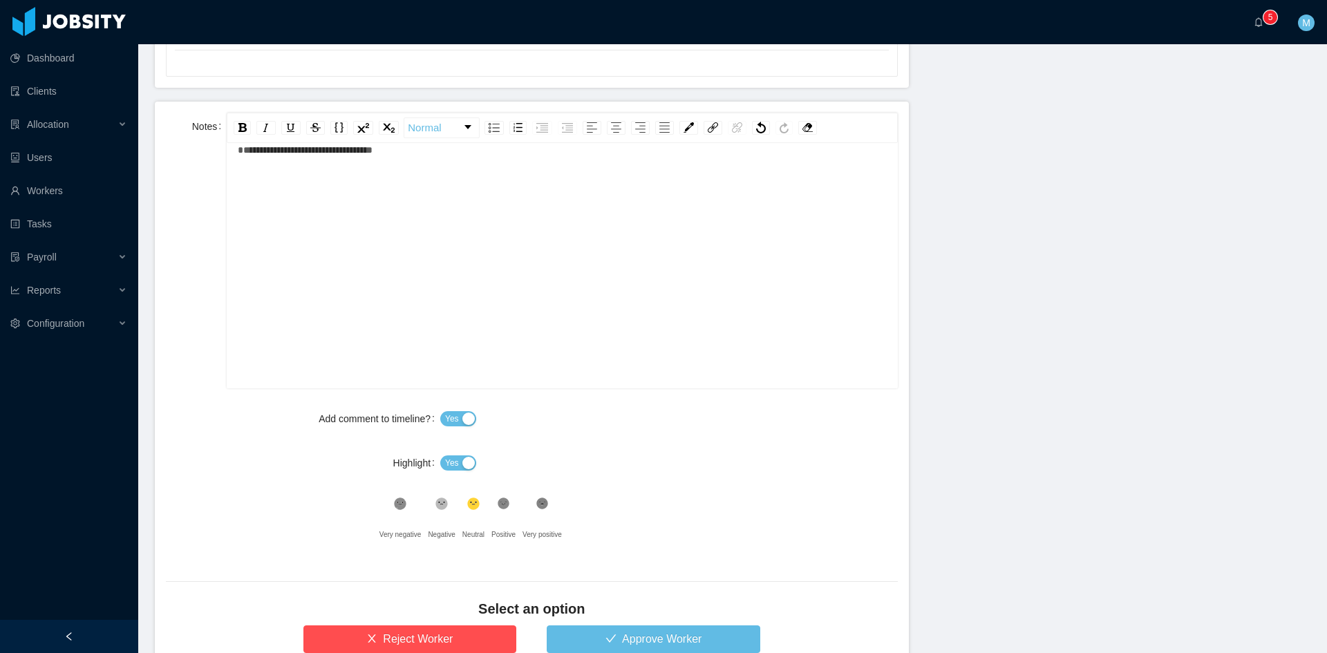
scroll to position [685, 0]
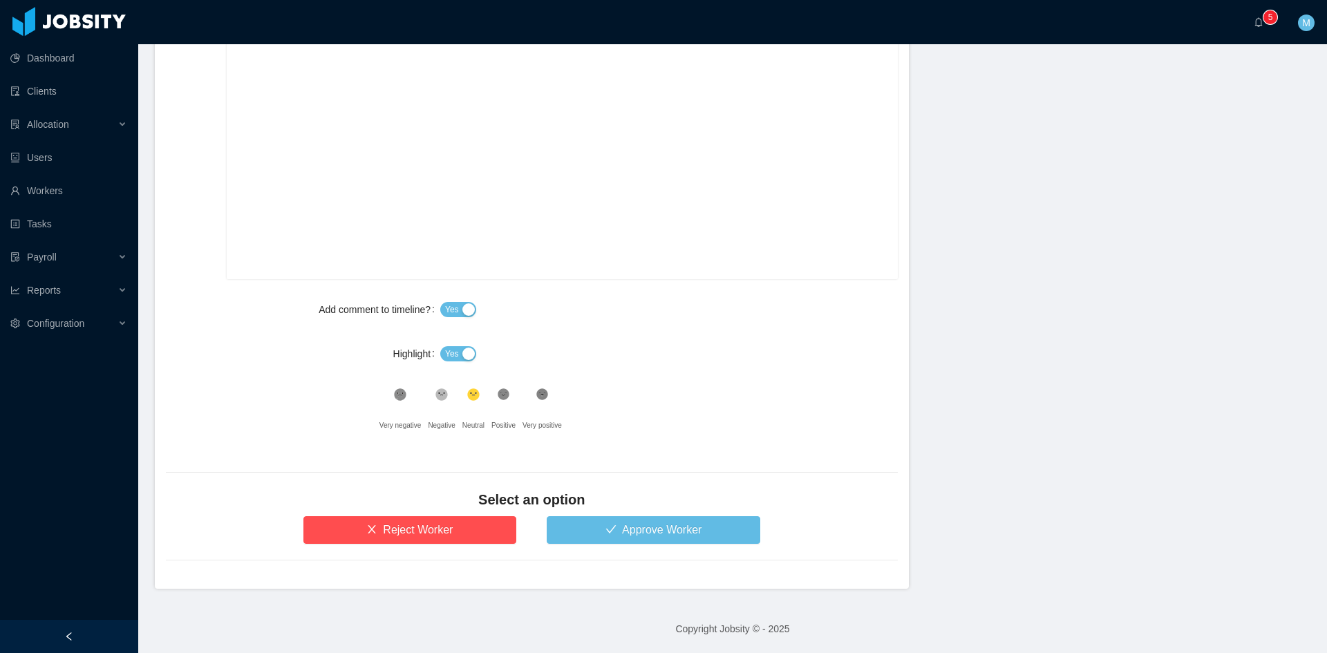
click at [458, 348] on button "Yes" at bounding box center [458, 353] width 36 height 15
click at [603, 536] on button "Approve Worker" at bounding box center [654, 530] width 214 height 28
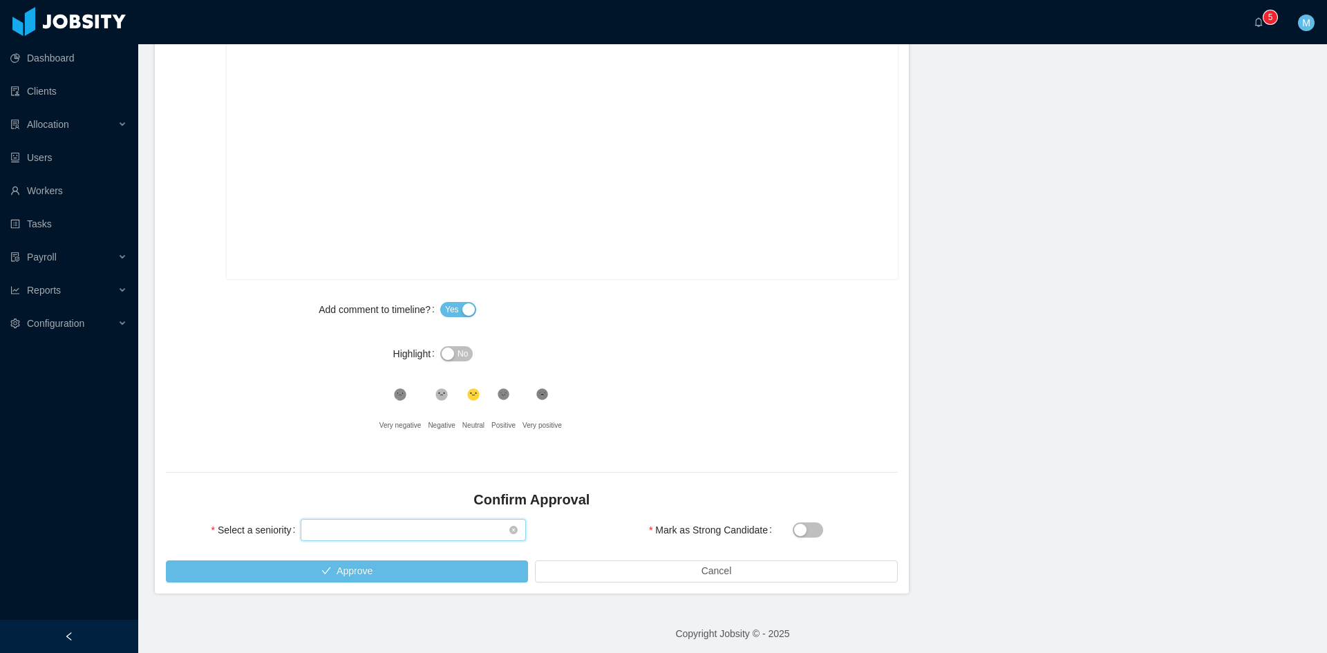
click at [368, 531] on div "Select seniority" at bounding box center [409, 530] width 200 height 21
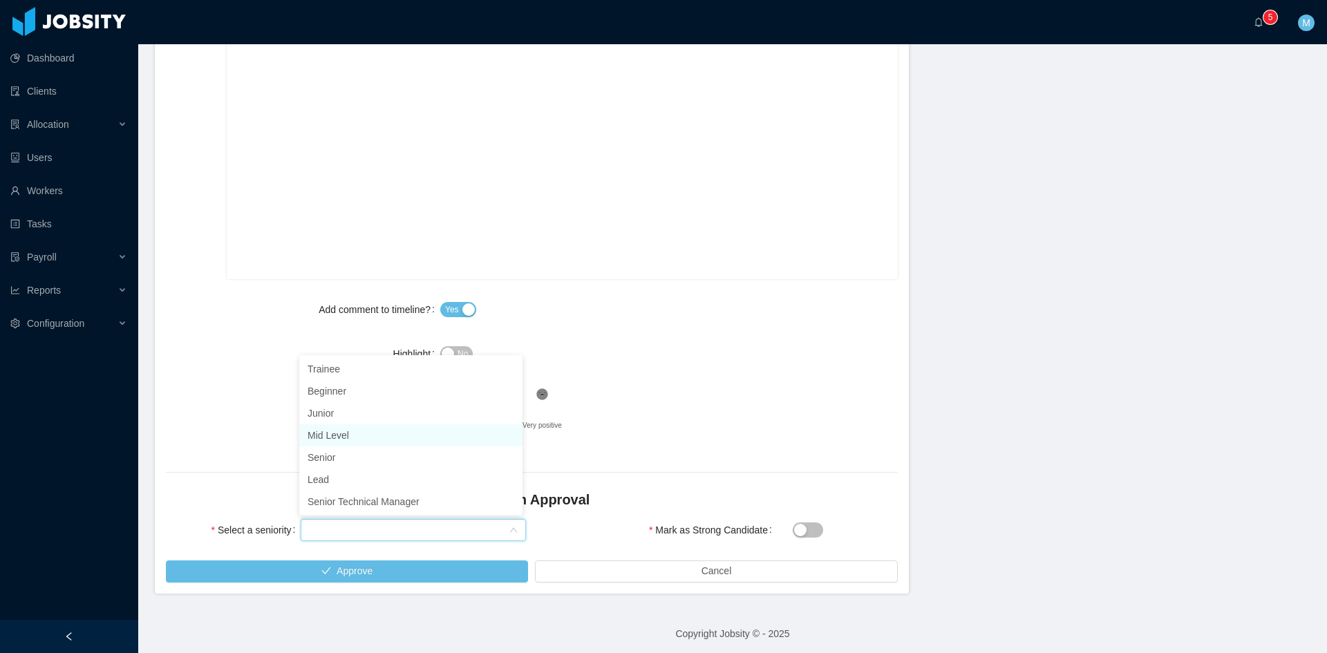
click at [332, 439] on li "Mid Level" at bounding box center [410, 435] width 223 height 22
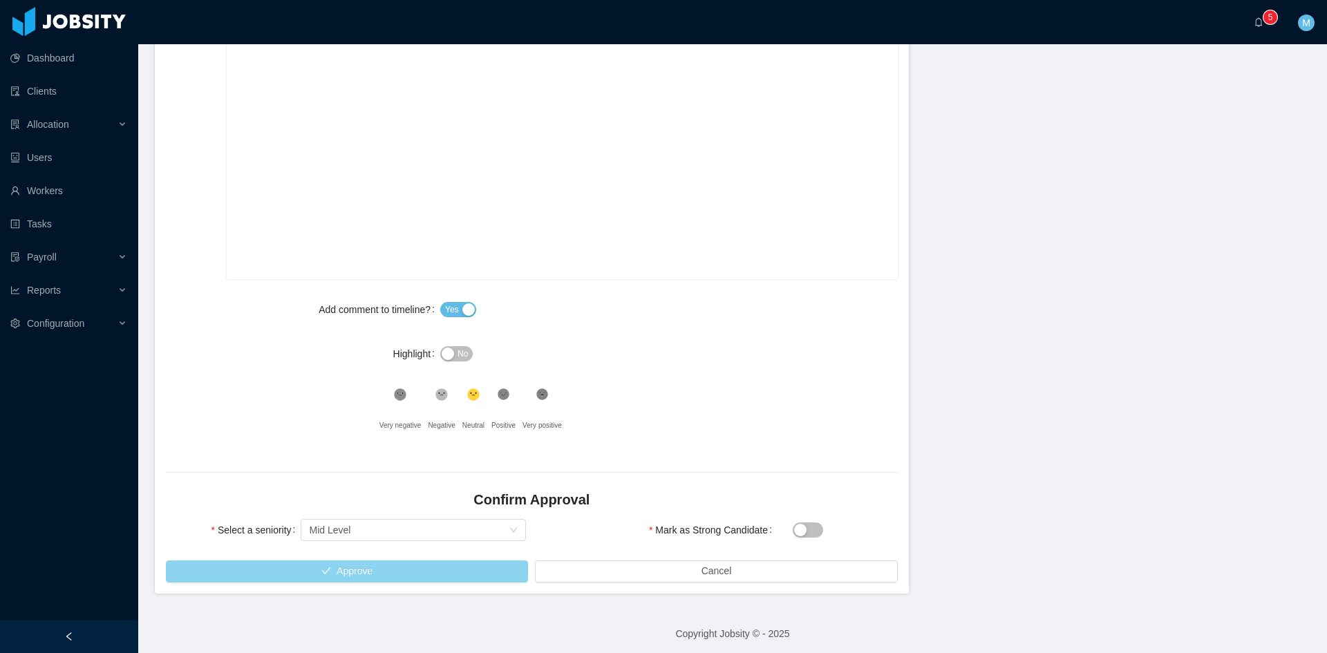
click at [373, 572] on button "Approve" at bounding box center [347, 572] width 362 height 22
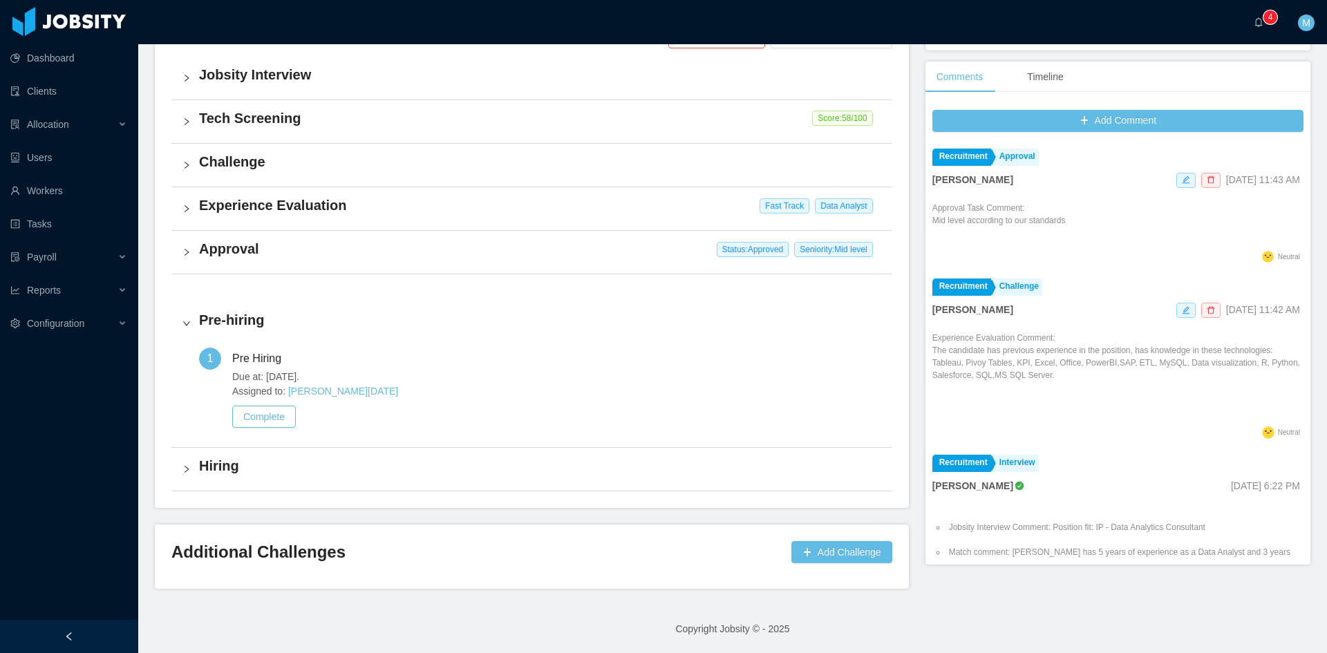
scroll to position [347, 0]
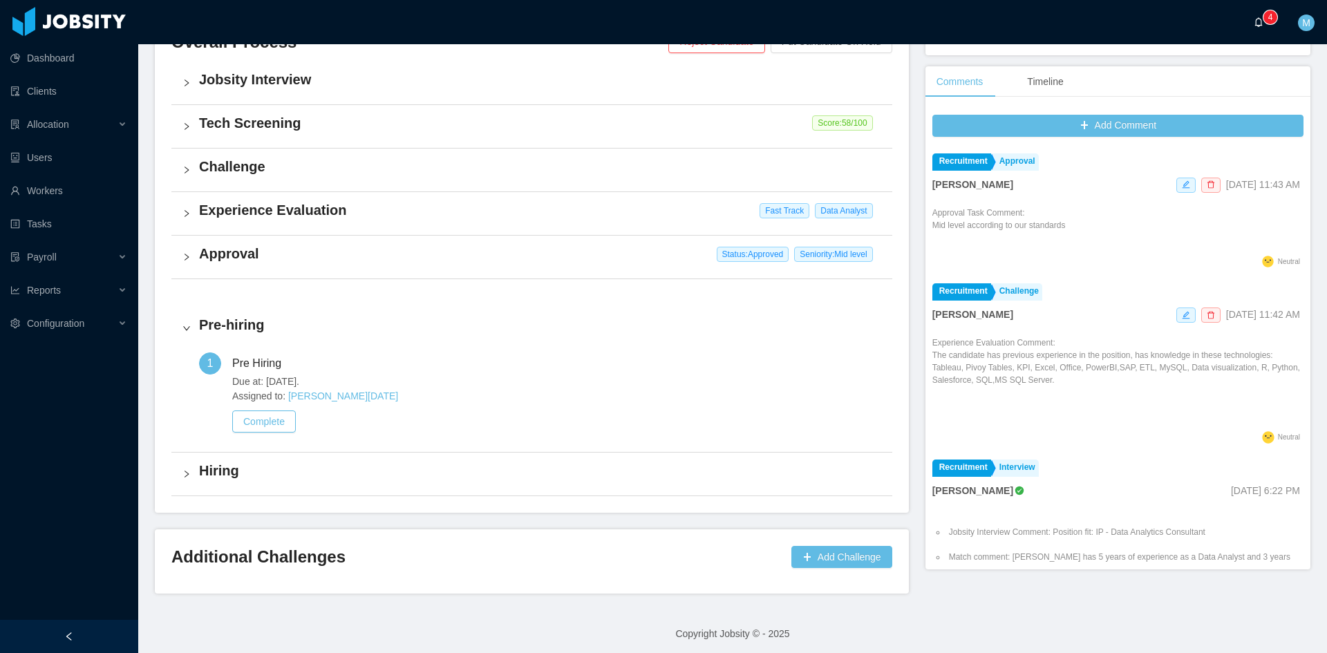
click at [1269, 23] on p "4" at bounding box center [1271, 17] width 5 height 14
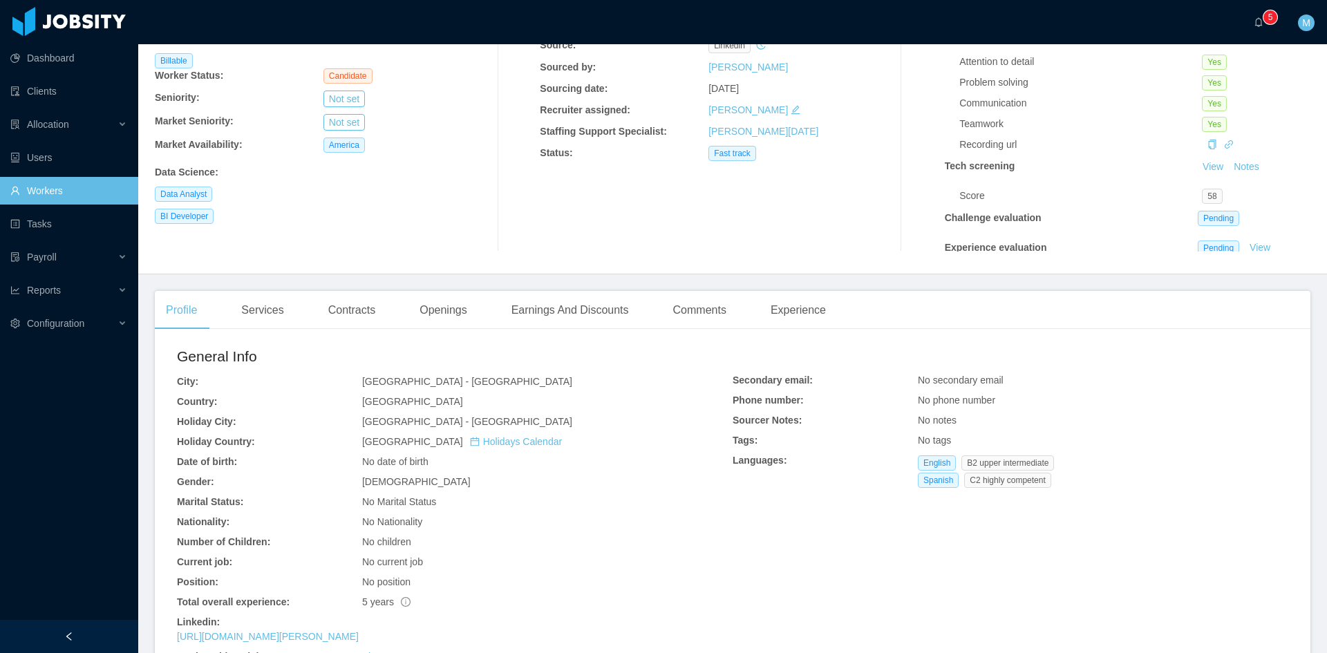
scroll to position [230, 0]
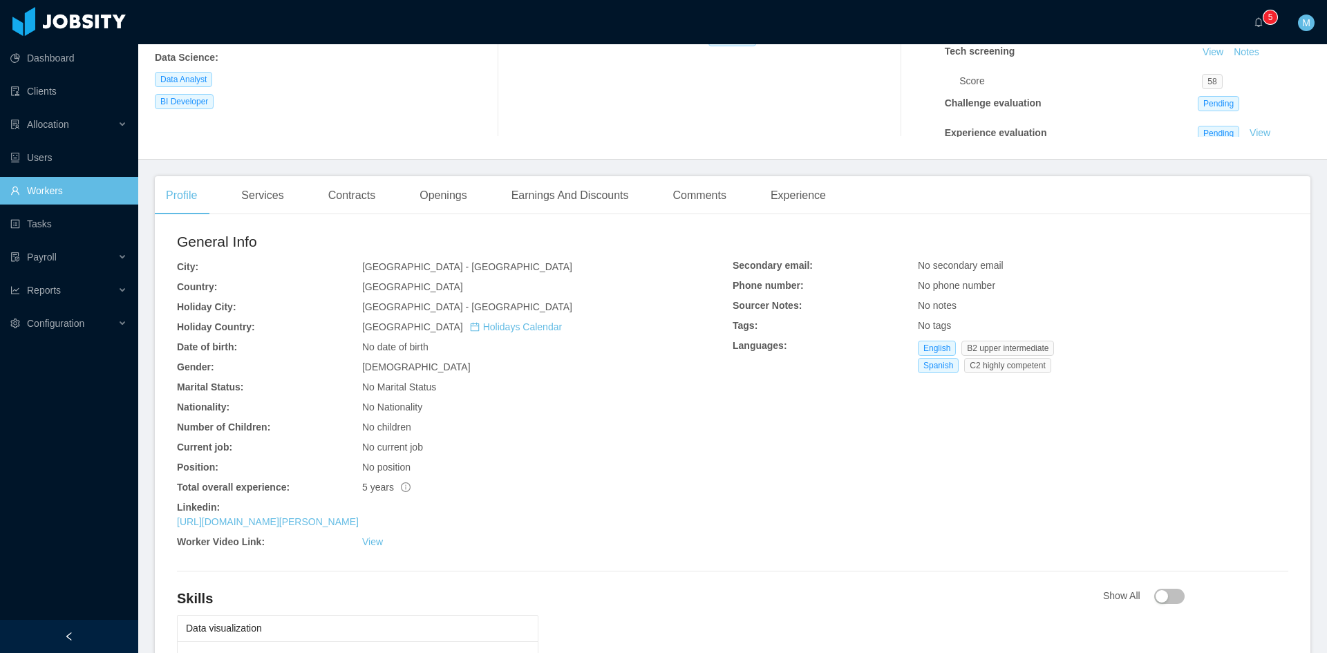
drag, startPoint x: 398, startPoint y: 516, endPoint x: 801, endPoint y: 284, distance: 464.2
click at [842, 363] on div "Secondary email: No secondary email Phone number: No phone number Sourcer Notes…" at bounding box center [1011, 319] width 556 height 120
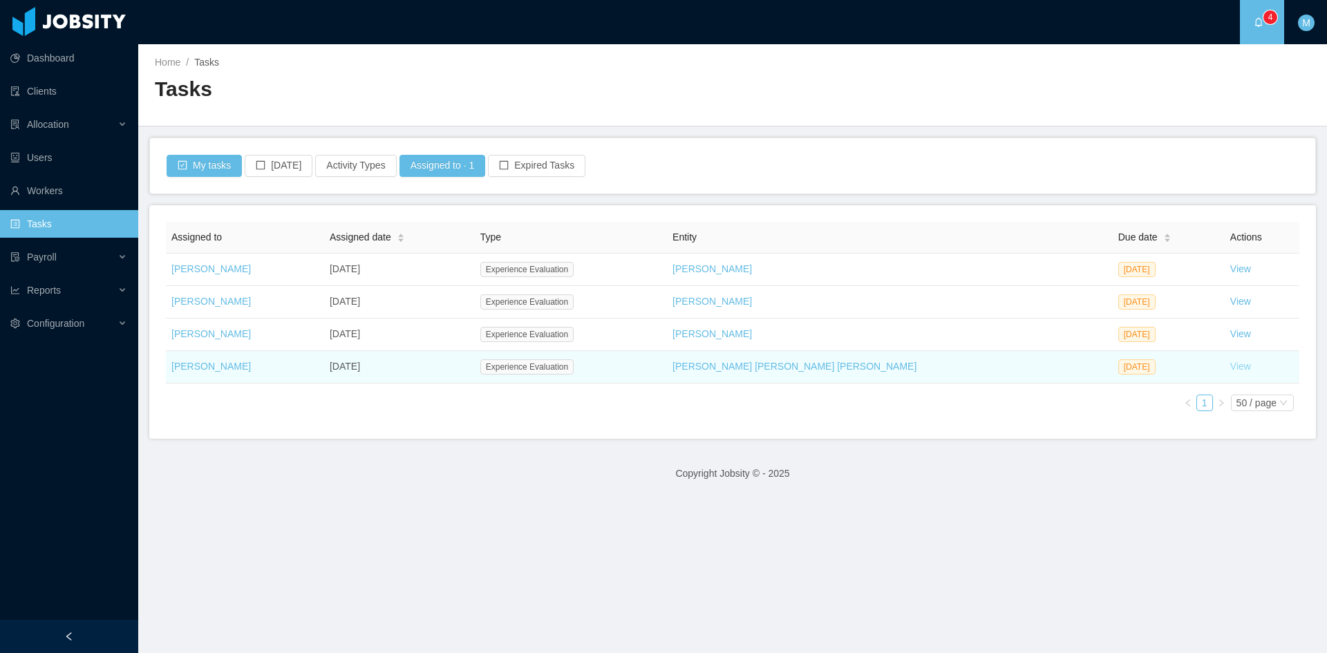
click at [1230, 365] on link "View" at bounding box center [1240, 366] width 21 height 11
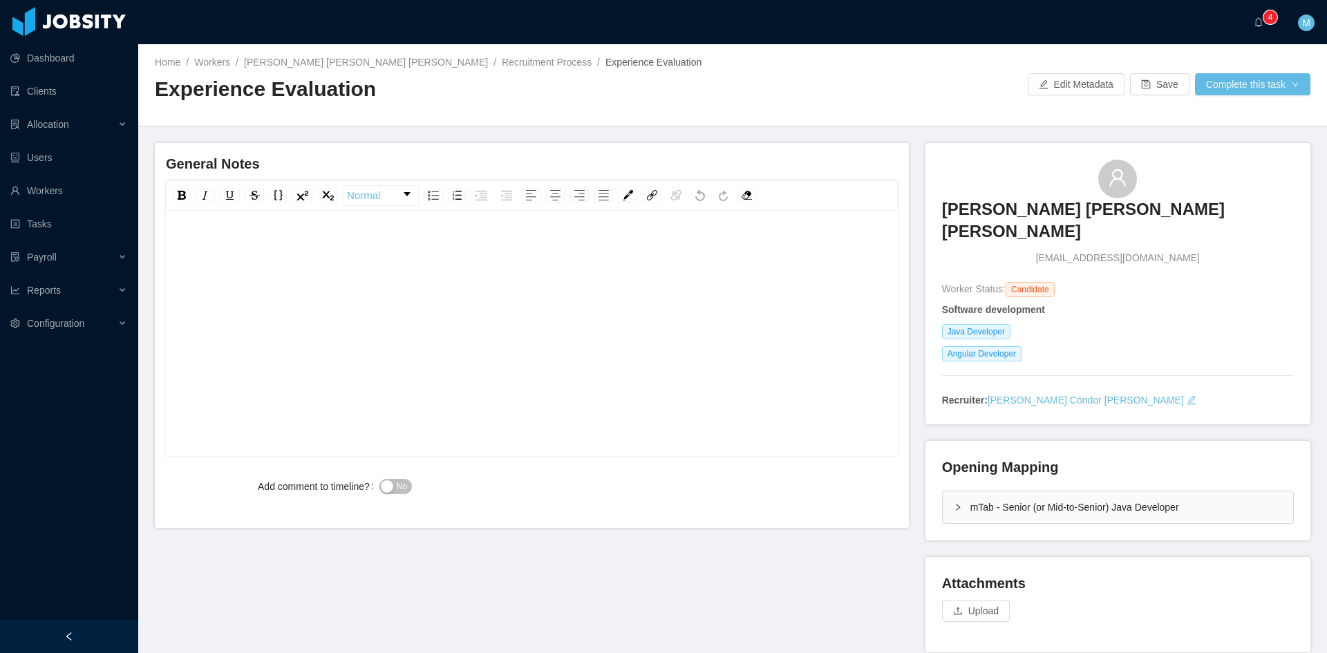
click at [943, 492] on div "mTab - Senior (or Mid-to-Senior) Java Developer" at bounding box center [1118, 508] width 350 height 32
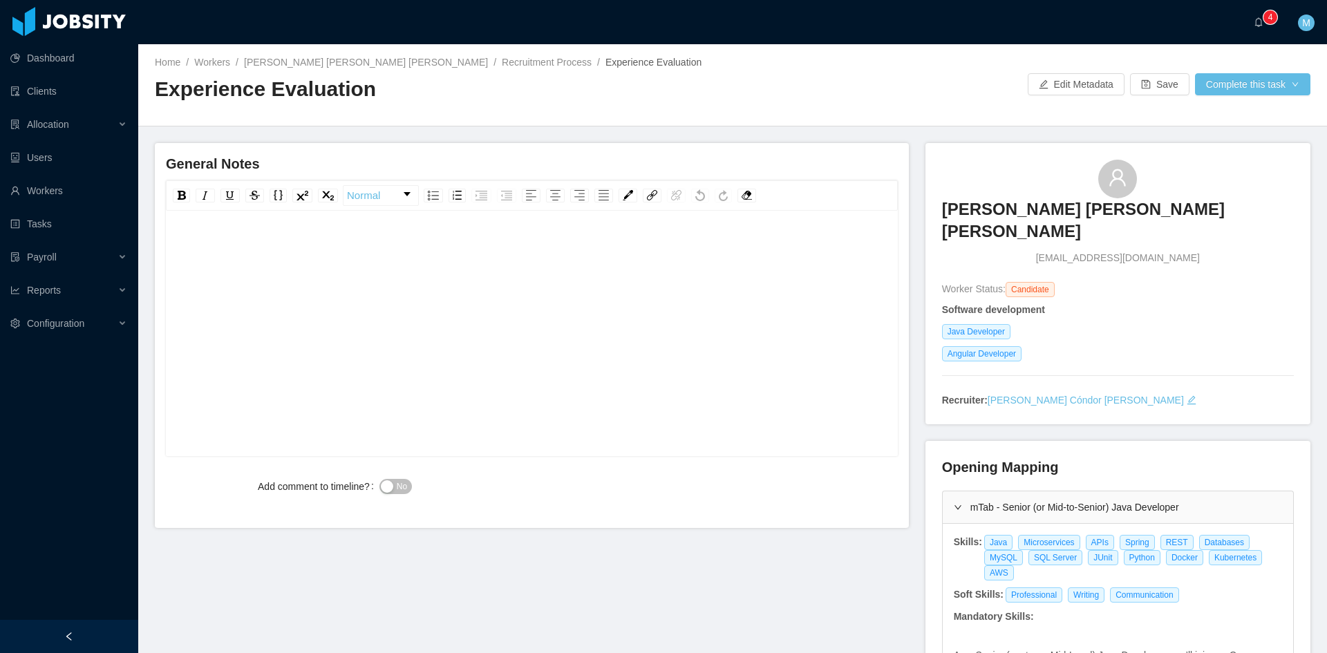
scroll to position [115, 0]
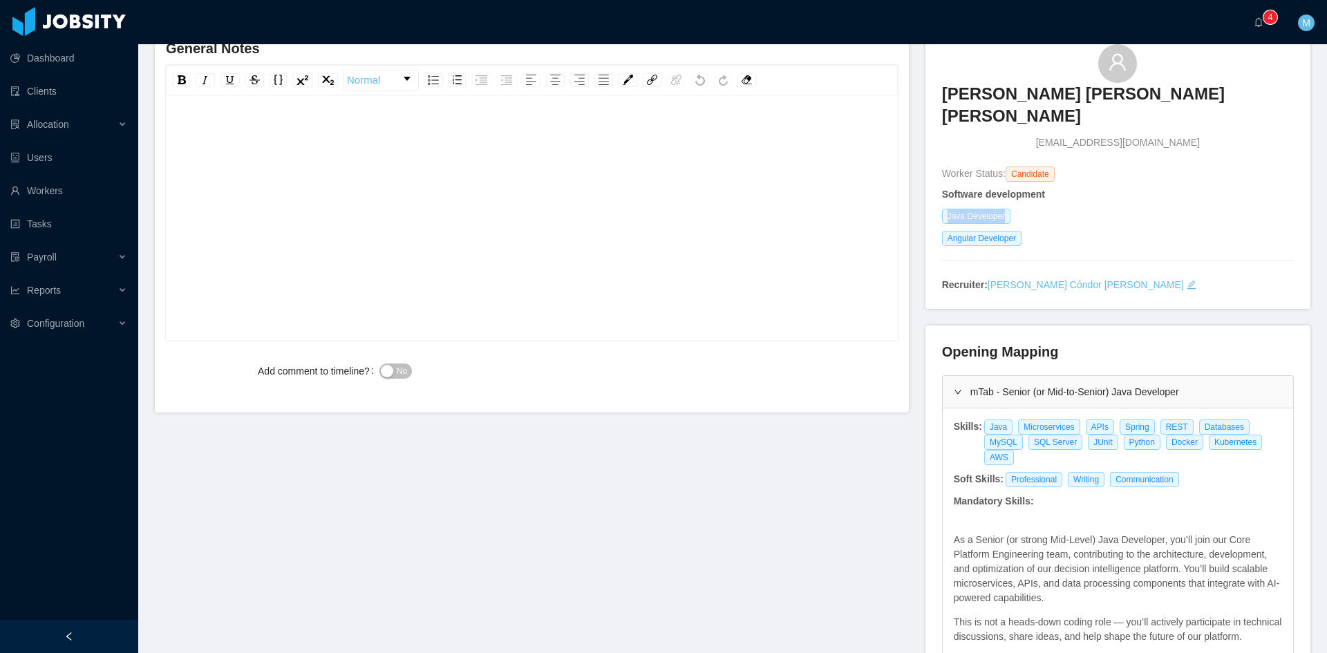
drag, startPoint x: 940, startPoint y: 194, endPoint x: 1004, endPoint y: 192, distance: 63.6
click at [1004, 209] on div "Java Developer" at bounding box center [1118, 216] width 352 height 15
copy span "Java Developer"
drag, startPoint x: 998, startPoint y: 435, endPoint x: 980, endPoint y: 406, distance: 33.8
click at [983, 420] on div "Java Microservices APIs Spring REST Databases MySQL SQL Server JUnit Python Doc…" at bounding box center [1133, 443] width 300 height 46
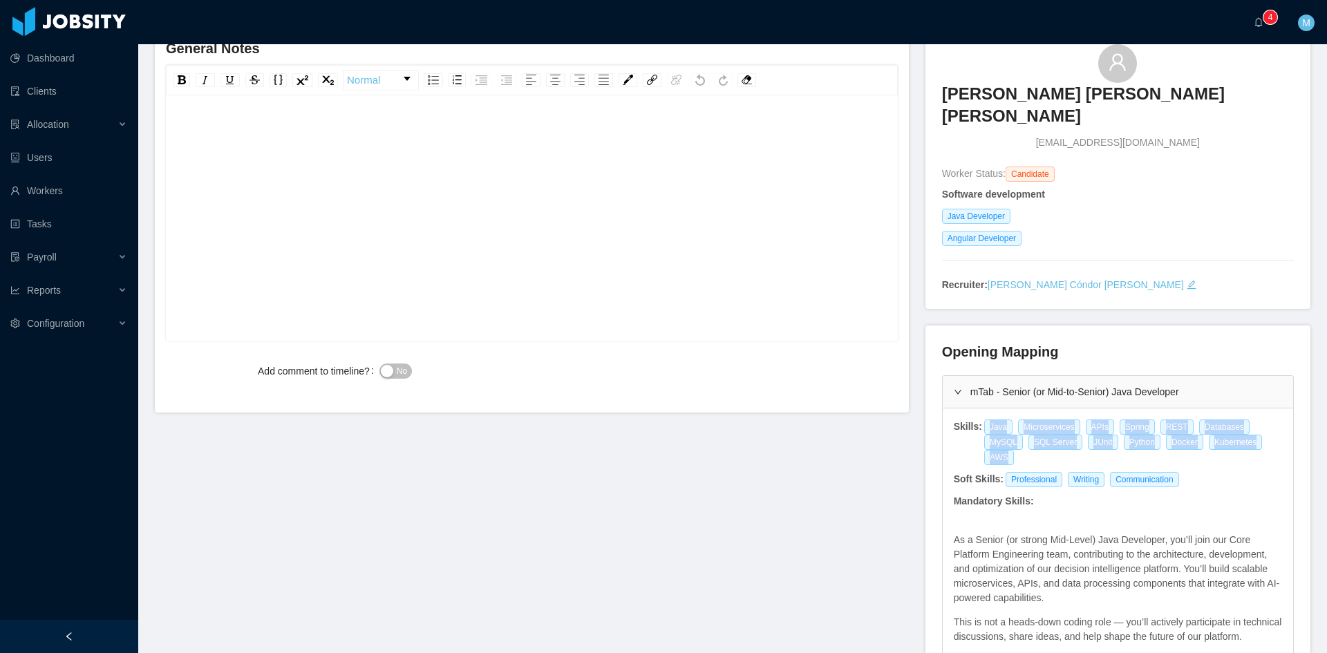
copy div "Java Microservices APIs Spring REST Databases MySQL SQL Server JUnit Python Doc…"
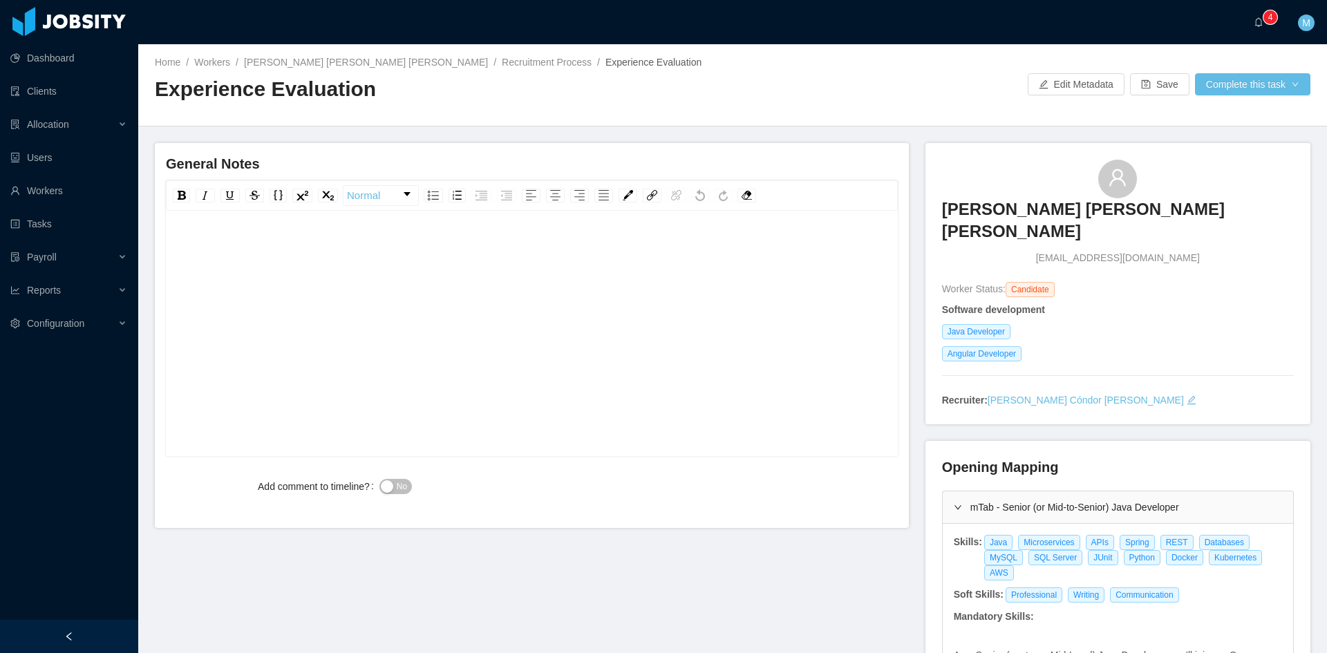
click at [680, 366] on div "rdw-editor" at bounding box center [532, 355] width 711 height 242
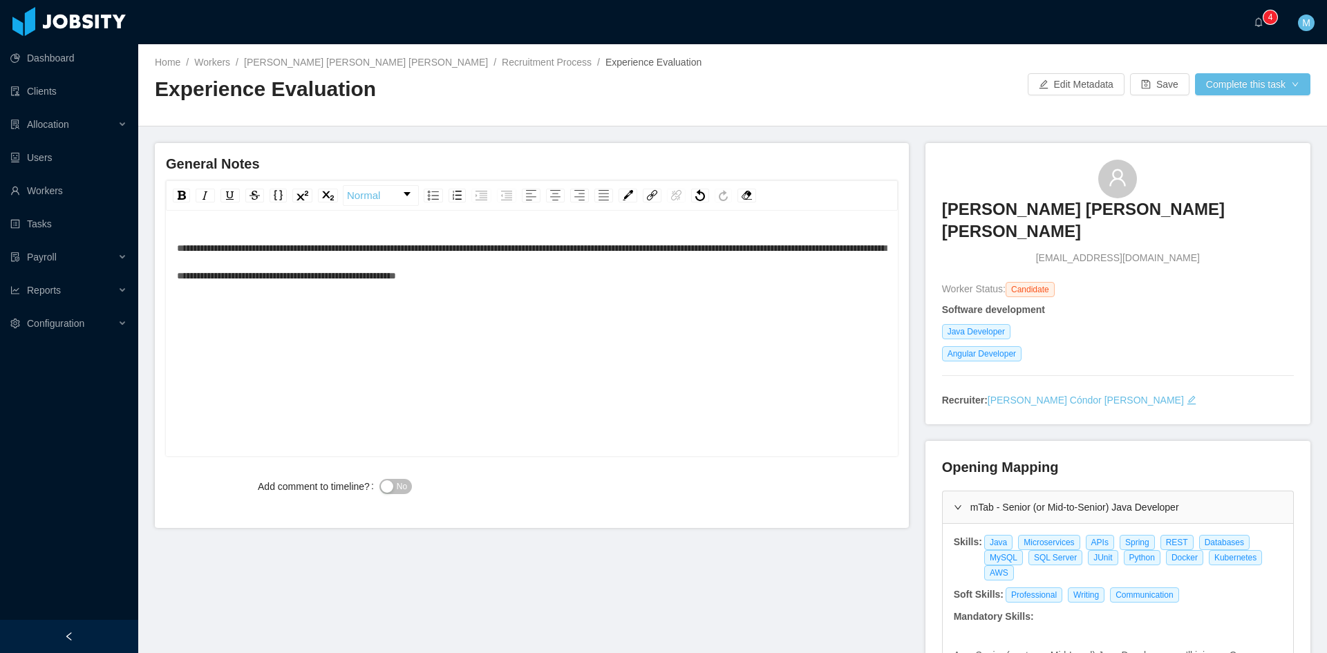
click at [178, 247] on span "**********" at bounding box center [531, 261] width 709 height 37
click at [397, 373] on div "**********" at bounding box center [532, 355] width 711 height 242
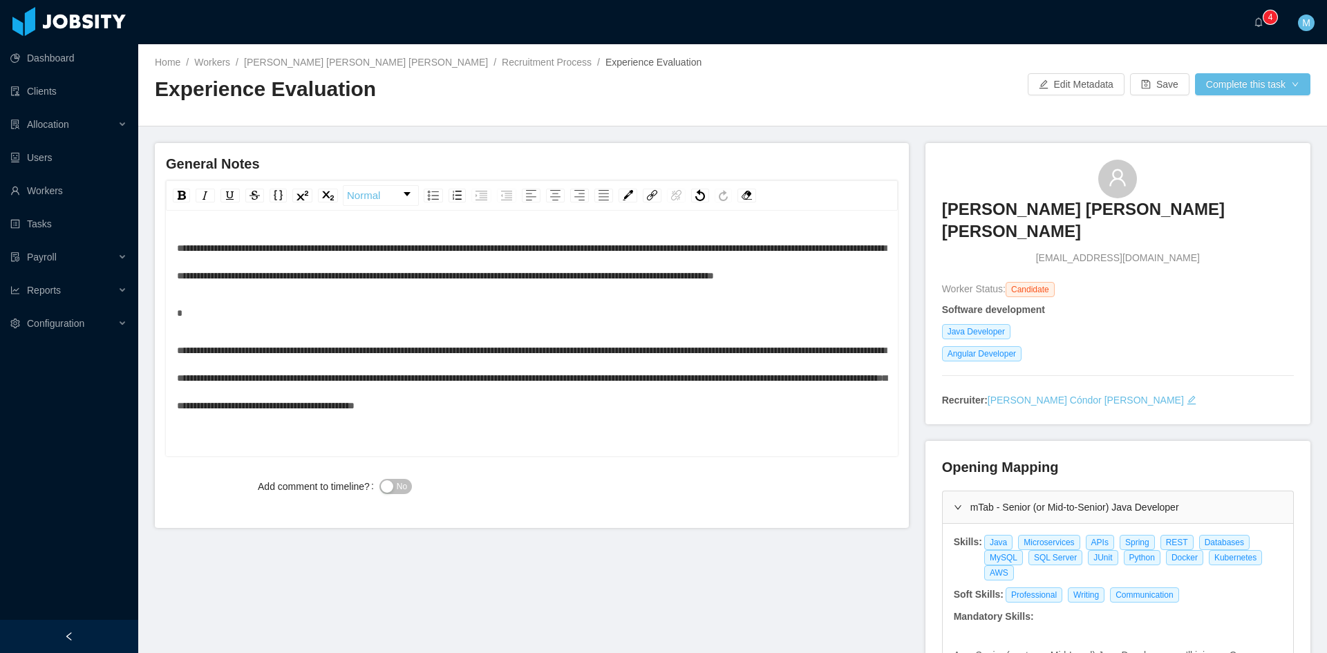
click at [242, 375] on span "**********" at bounding box center [532, 378] width 710 height 65
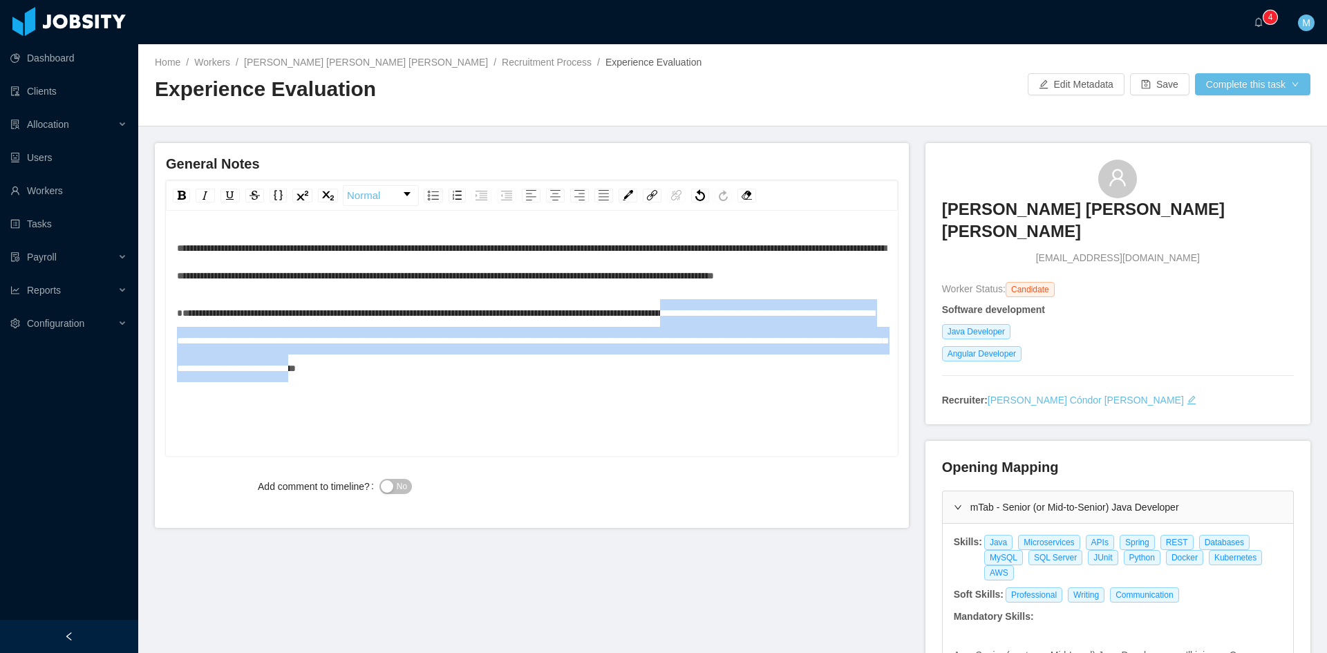
drag, startPoint x: 715, startPoint y: 398, endPoint x: 781, endPoint y: 341, distance: 86.8
click at [781, 341] on div "**********" at bounding box center [532, 340] width 711 height 83
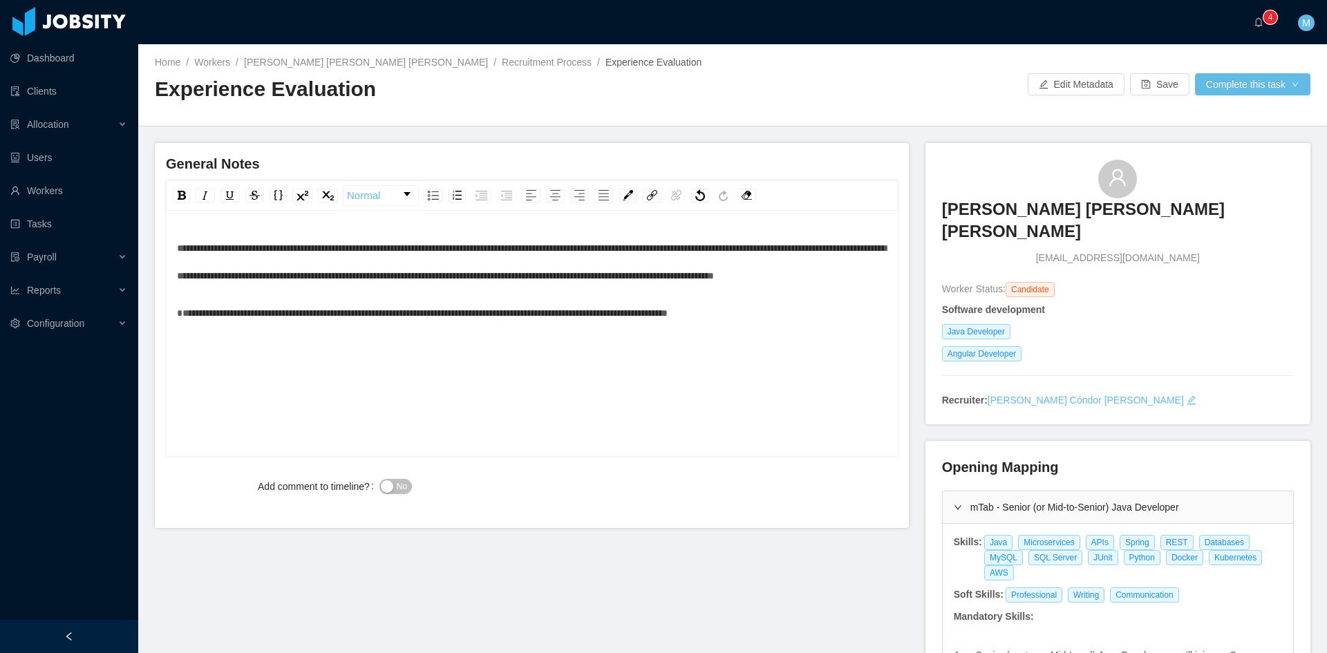
click at [393, 491] on button "No" at bounding box center [396, 486] width 32 height 15
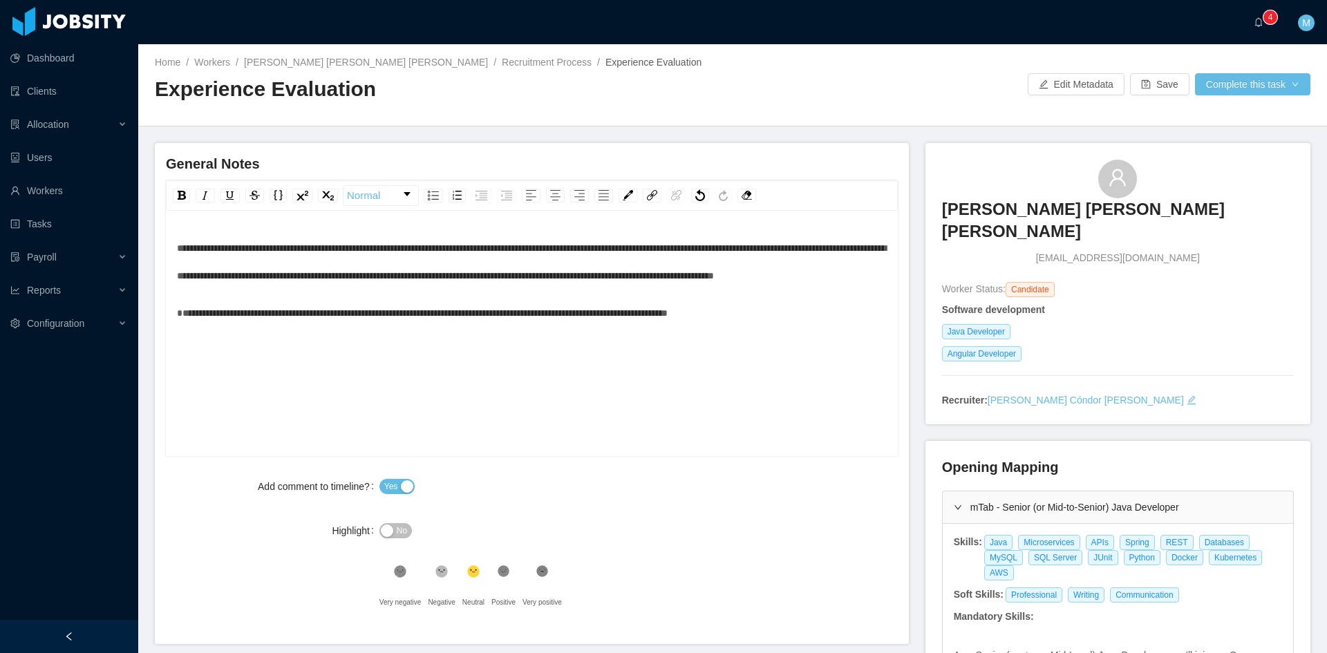
click at [509, 572] on div ".st1{fill:#232323}" at bounding box center [504, 575] width 24 height 28
click at [1256, 91] on button "Complete this task" at bounding box center [1252, 84] width 115 height 22
click at [1253, 114] on button "Save Evaluation" at bounding box center [1243, 115] width 107 height 22
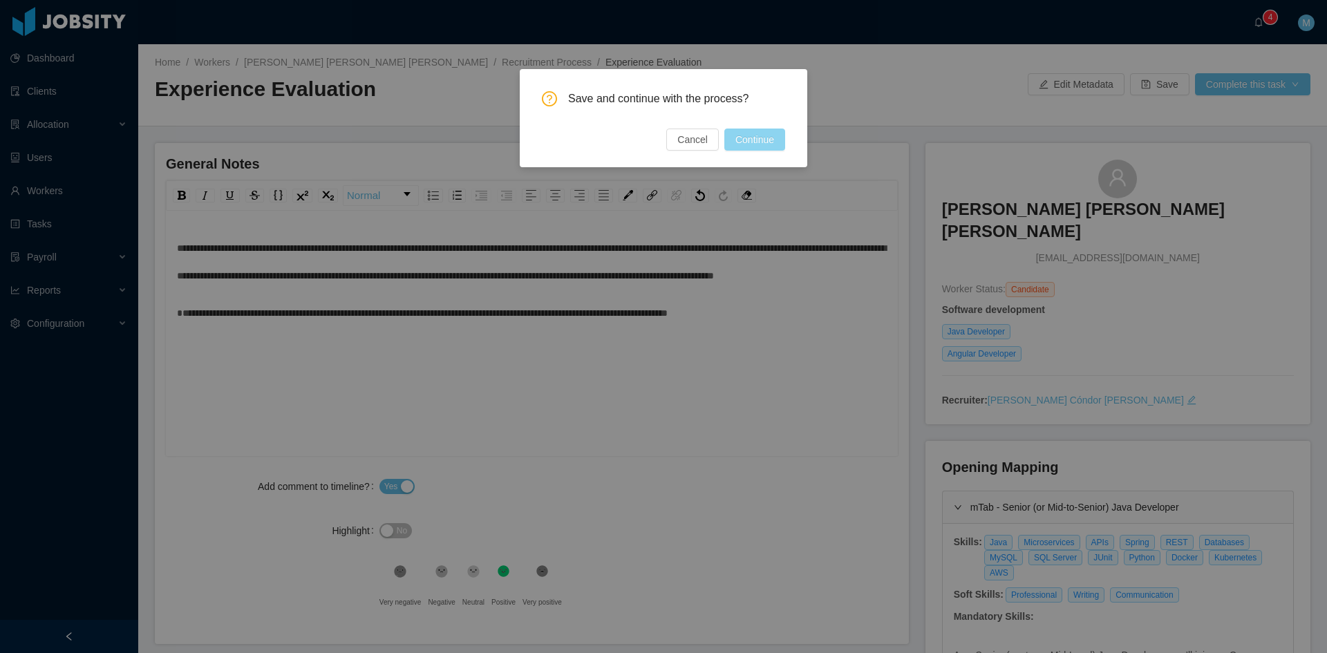
click at [767, 139] on button "Continue" at bounding box center [754, 140] width 61 height 22
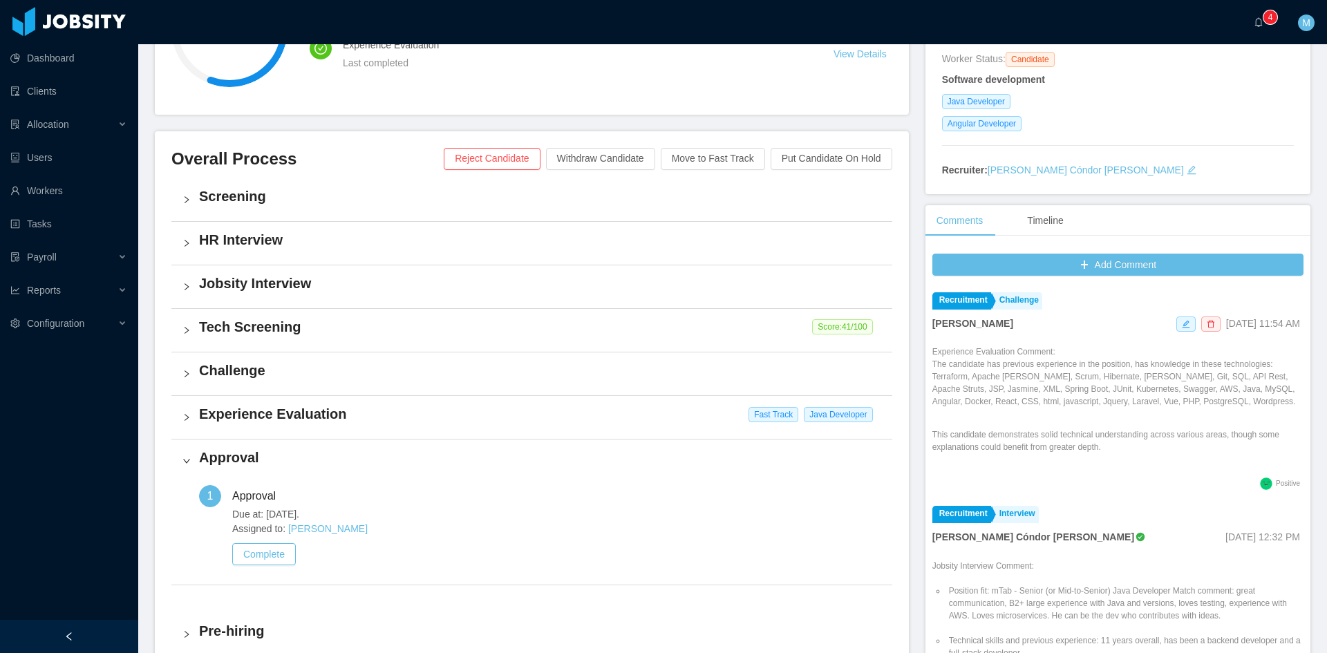
scroll to position [439, 0]
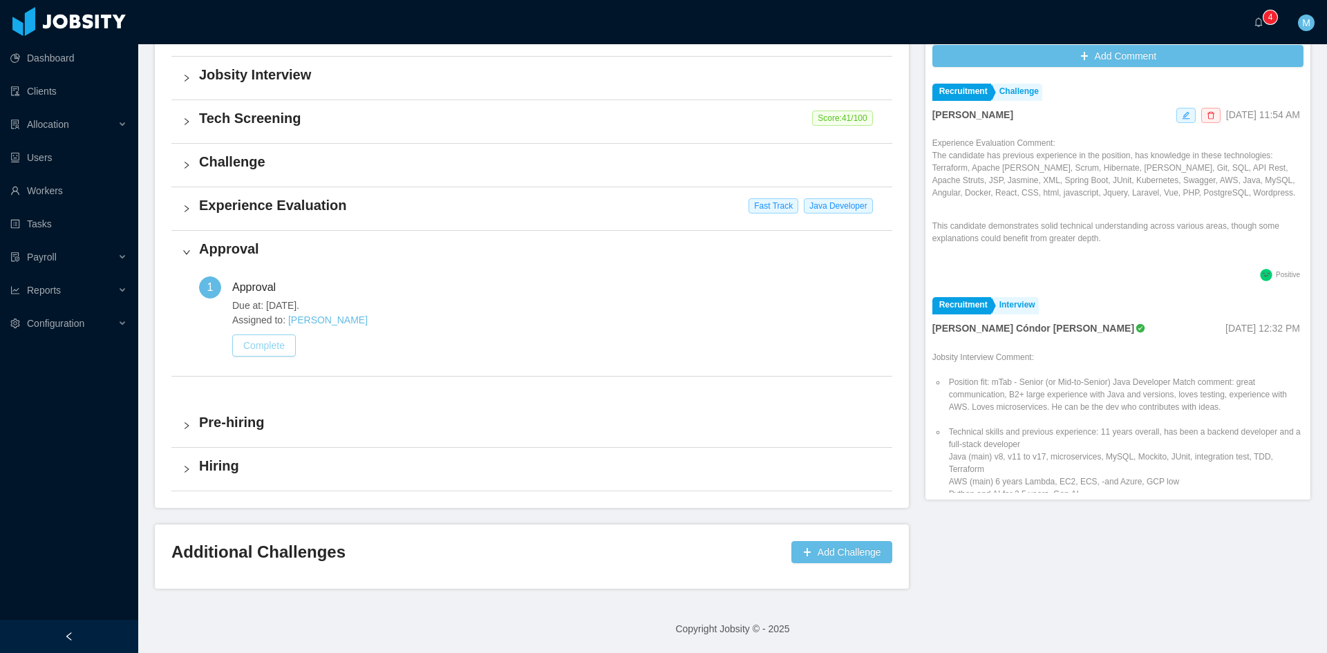
click at [289, 348] on button "Complete" at bounding box center [264, 346] width 64 height 22
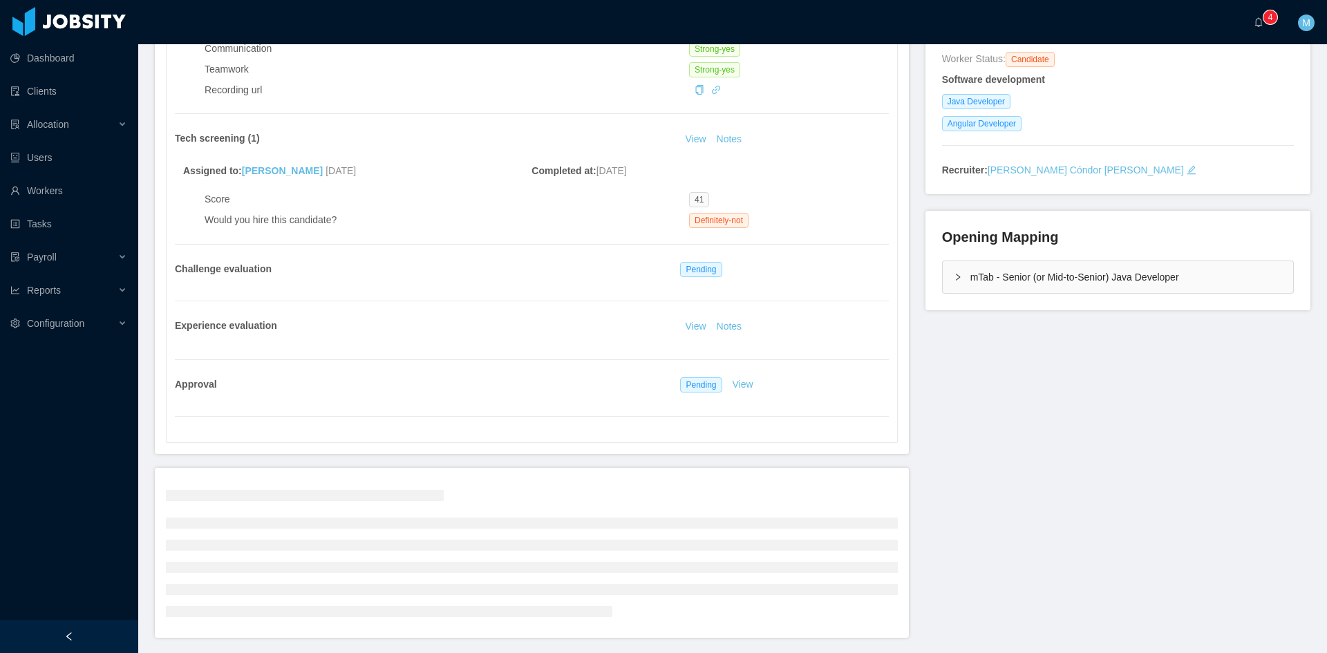
scroll to position [279, 0]
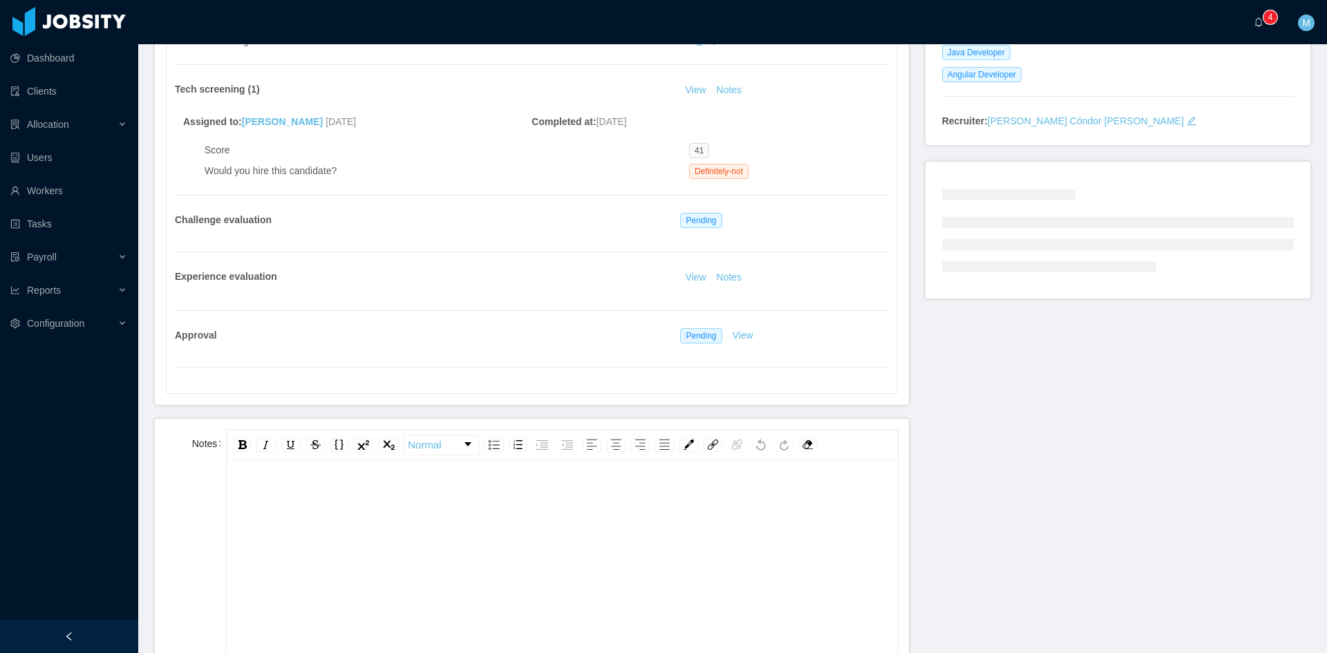
click at [312, 514] on div "rdw-editor" at bounding box center [562, 605] width 649 height 242
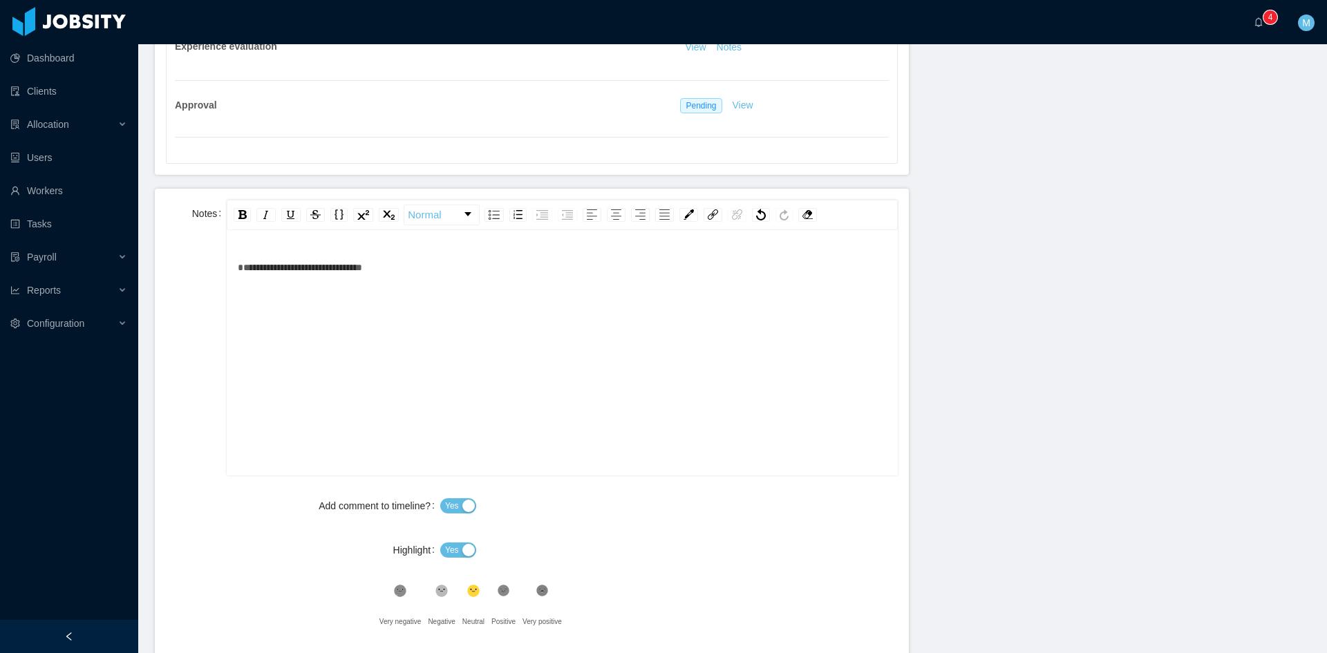
scroll to position [625, 0]
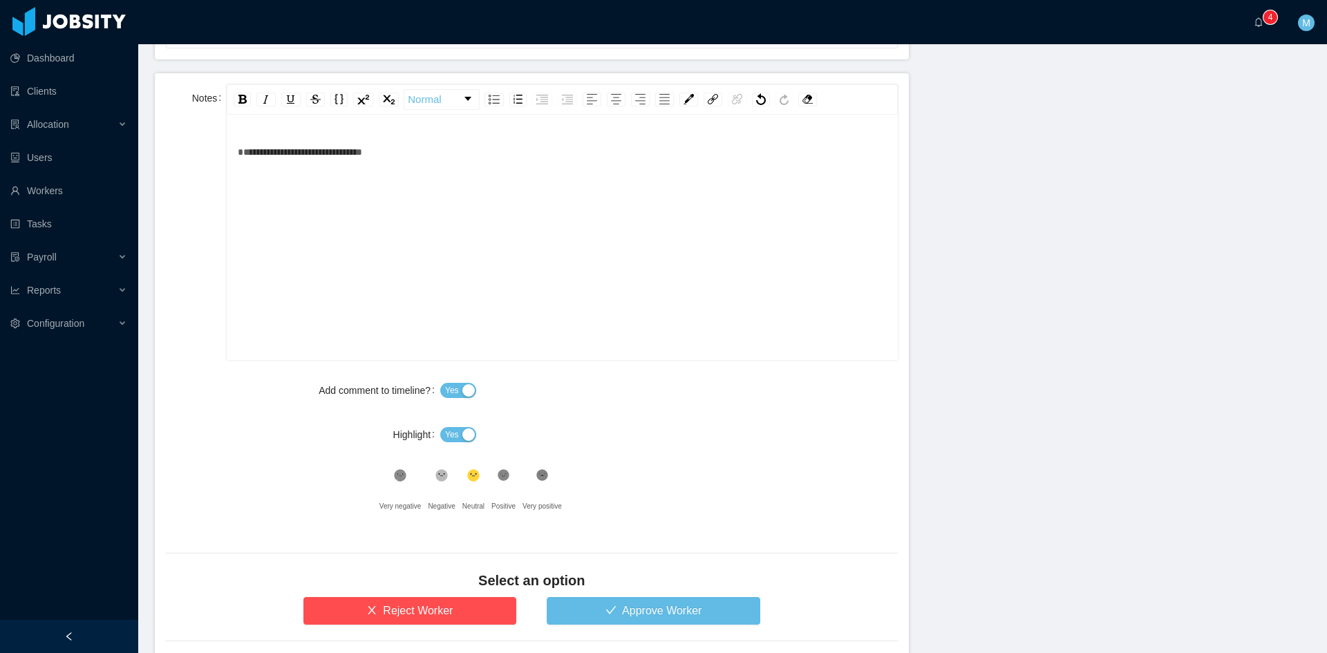
click at [451, 436] on span "Yes" at bounding box center [452, 435] width 14 height 14
click at [610, 610] on button "Approve Worker" at bounding box center [654, 611] width 214 height 28
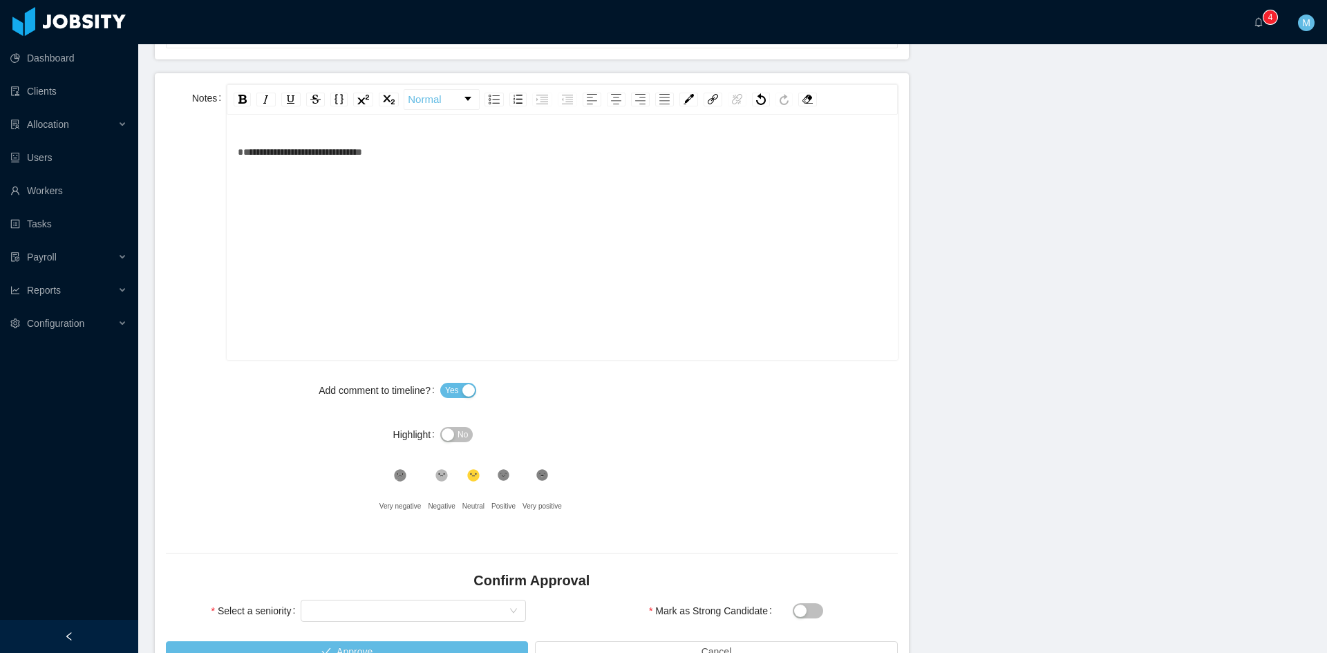
click at [397, 596] on div "Confirm Approval" at bounding box center [532, 584] width 732 height 26
click at [382, 604] on div "Select seniority" at bounding box center [409, 611] width 200 height 21
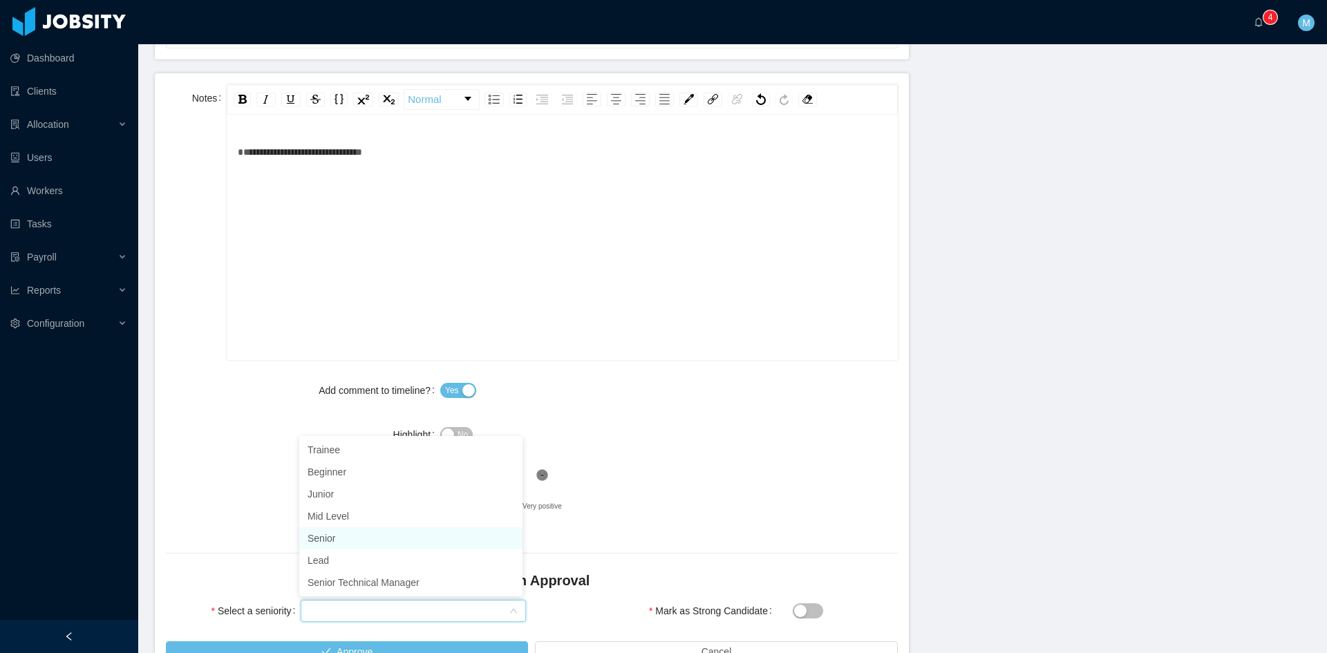
click at [339, 535] on li "Senior" at bounding box center [410, 538] width 223 height 22
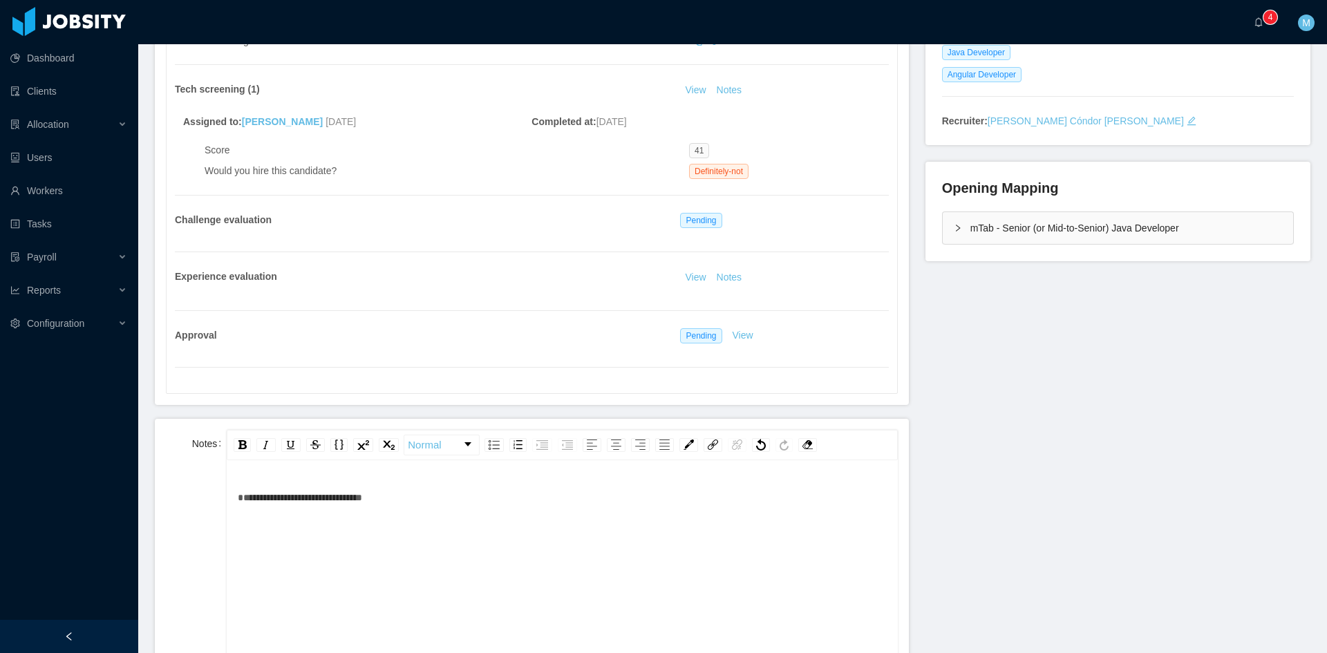
scroll to position [164, 0]
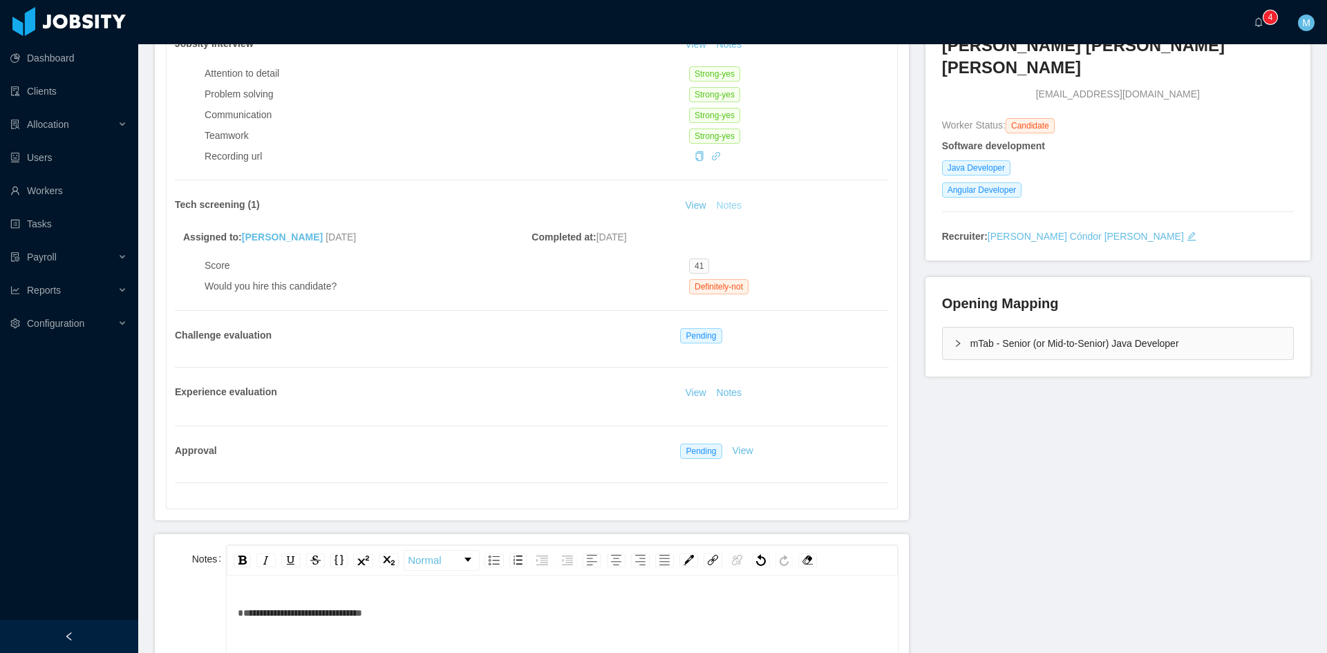
click at [736, 207] on button "Notes" at bounding box center [729, 206] width 37 height 17
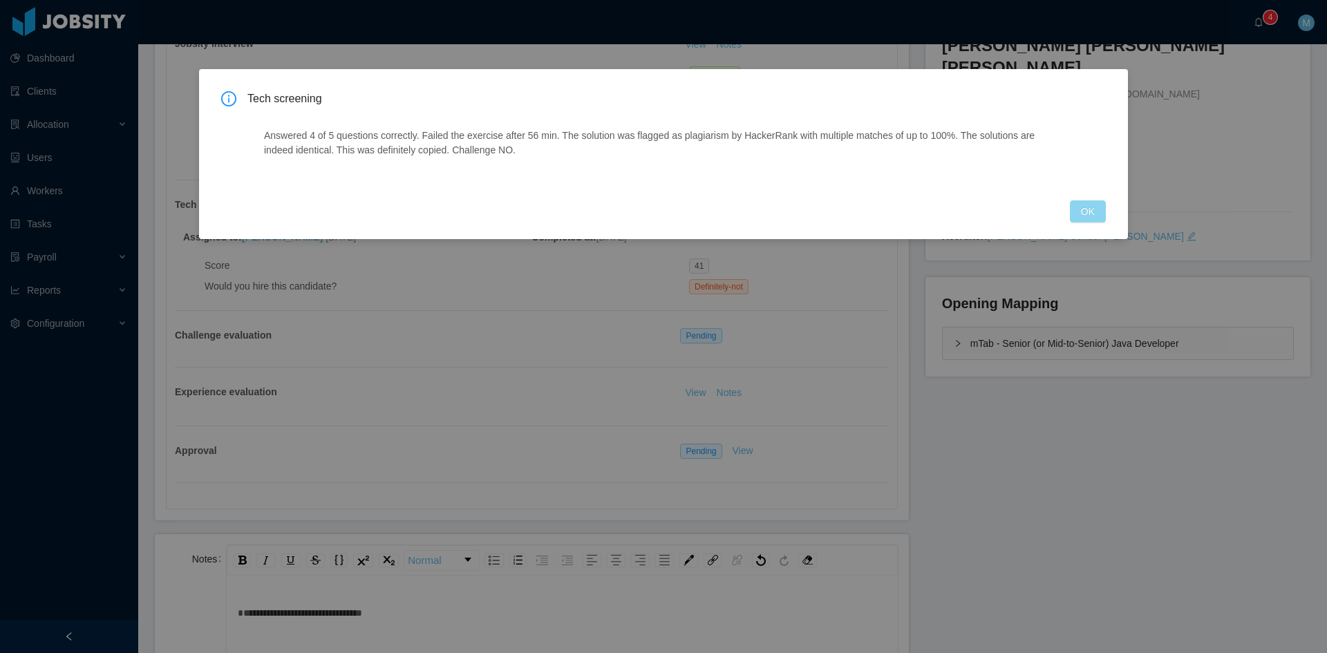
click at [1101, 205] on button "OK" at bounding box center [1088, 211] width 36 height 22
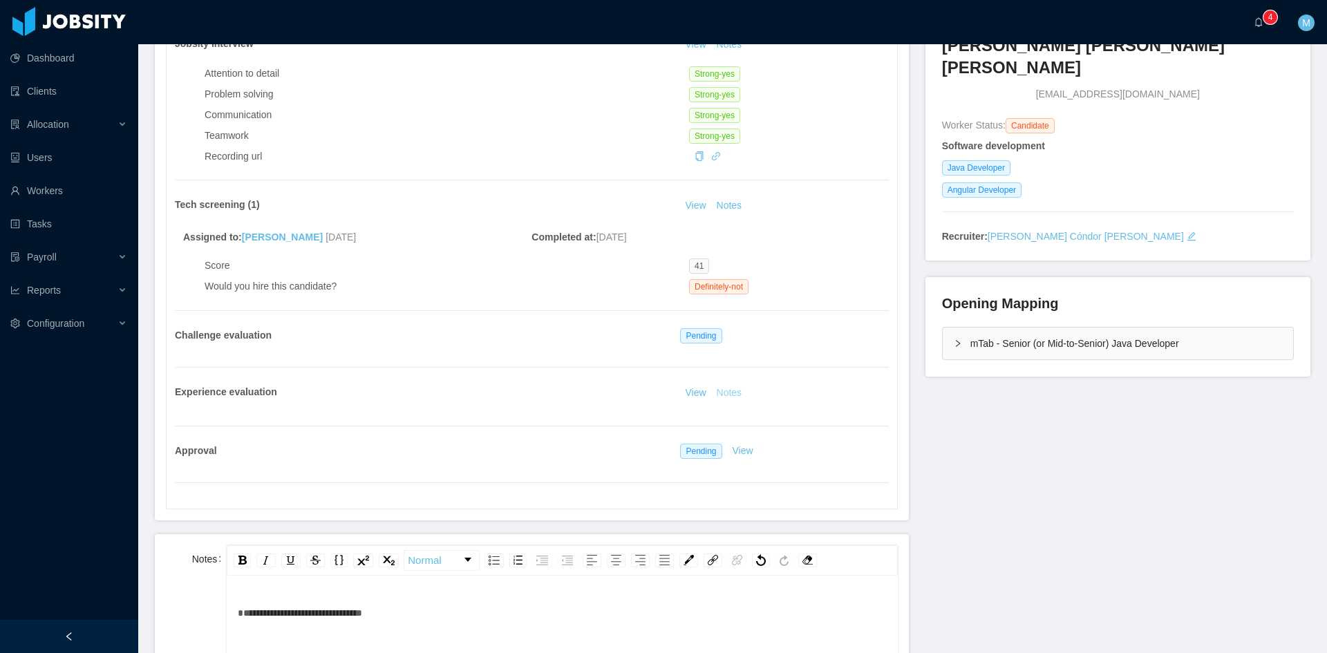
click at [729, 388] on button "Notes" at bounding box center [729, 393] width 37 height 17
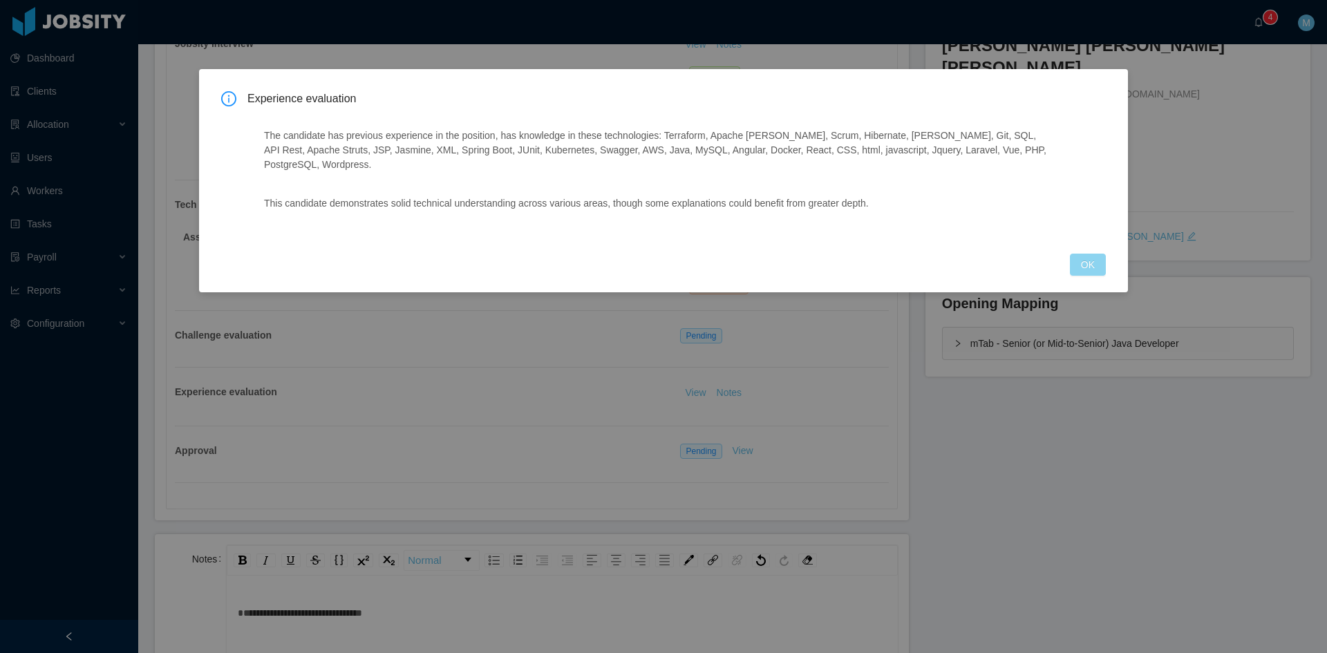
click at [1071, 254] on button "OK" at bounding box center [1088, 265] width 36 height 22
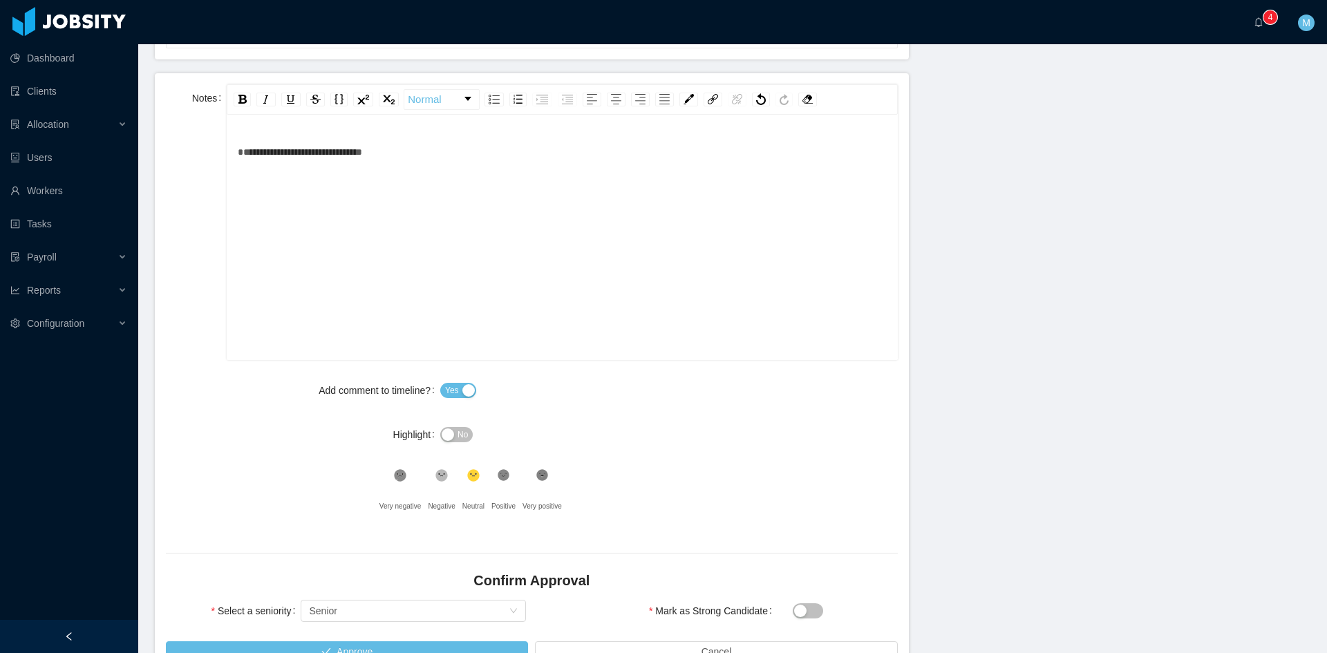
scroll to position [711, 0]
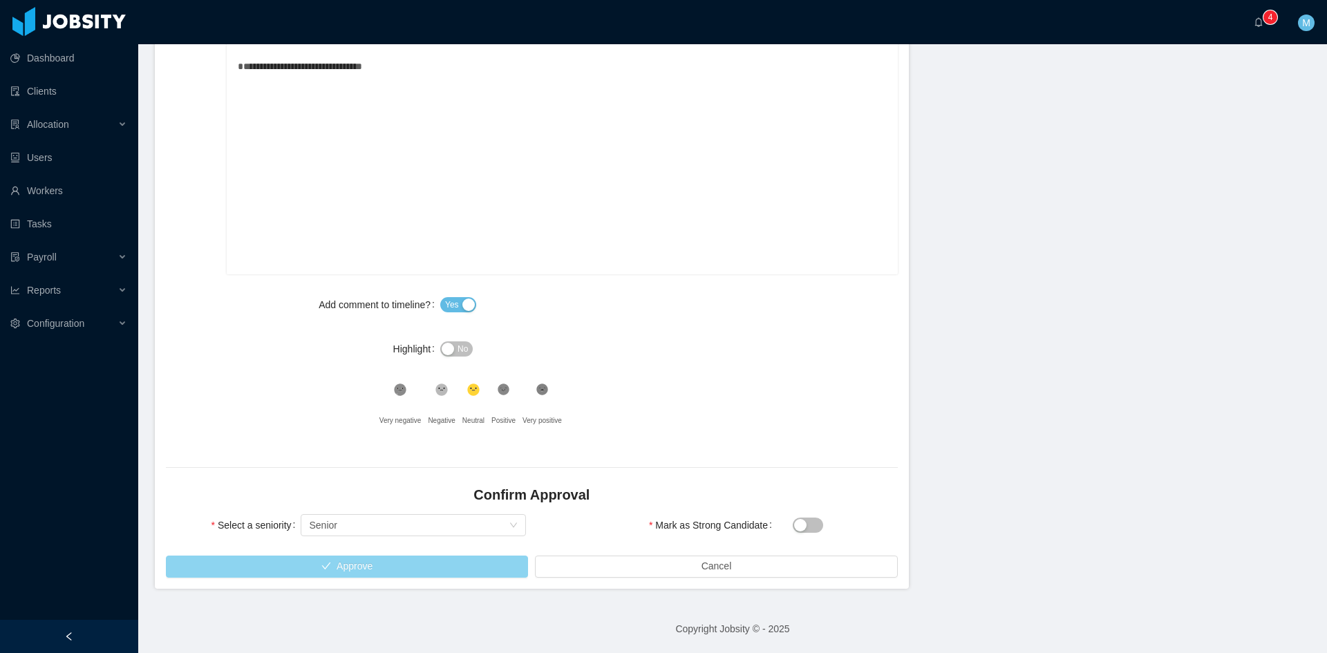
click at [449, 570] on button "Approve" at bounding box center [347, 567] width 362 height 22
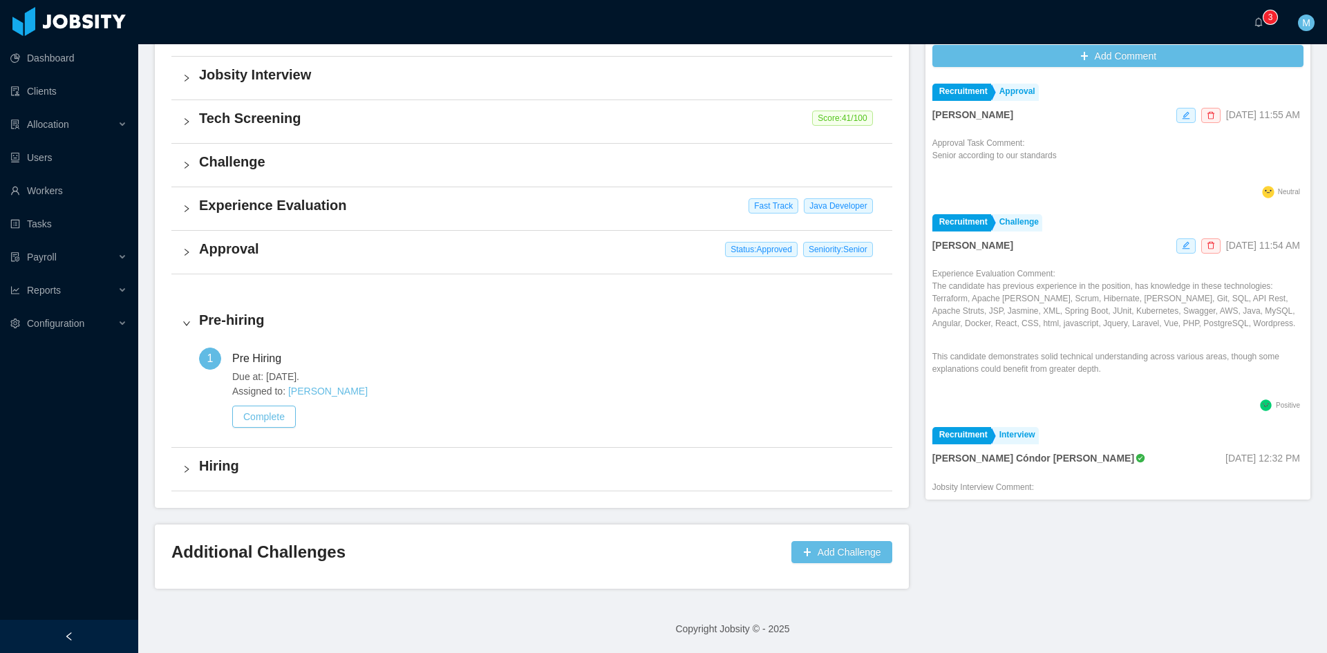
scroll to position [439, 0]
click at [1261, 29] on a=83ded146-cd66-4514-80a8-9a7b1e1b5eb6/Matias%20Marin"] "0 1 2 3 4 5 6 7 8 9 0 1 2 3 4 5 6 7 8 9 0 1 2 3 4 5 6 7 8 9" at bounding box center [1262, 22] width 17 height 44
